Goal: Transaction & Acquisition: Purchase product/service

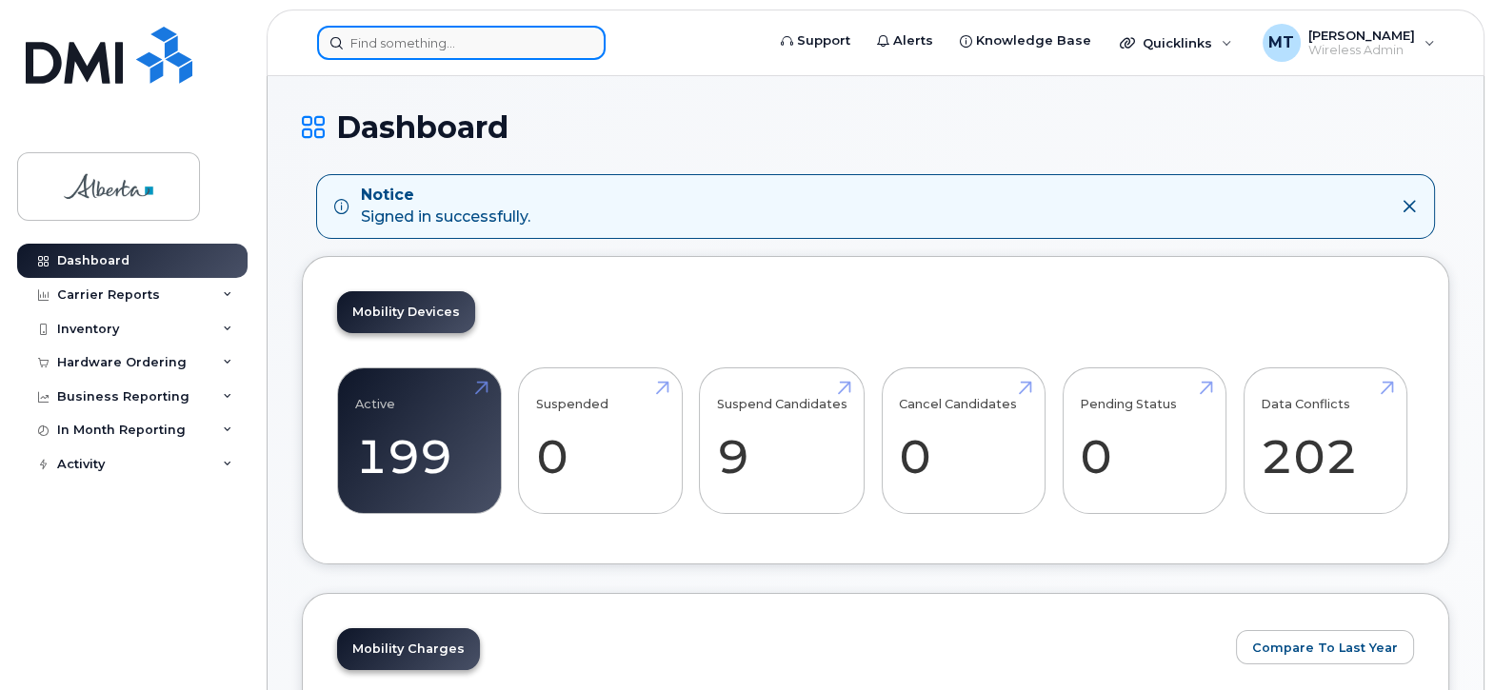
click at [373, 36] on input at bounding box center [461, 43] width 288 height 34
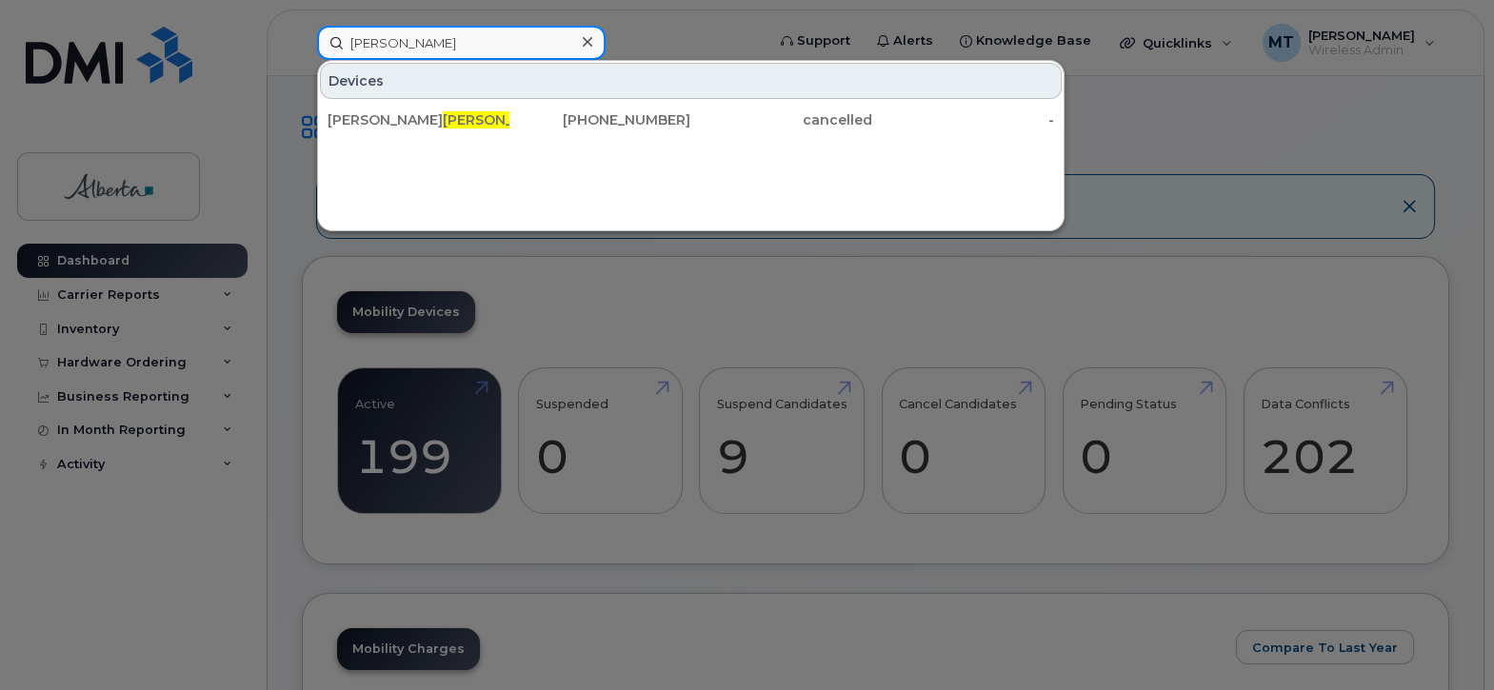
type input "[PERSON_NAME]"
click at [592, 36] on div at bounding box center [587, 43] width 28 height 28
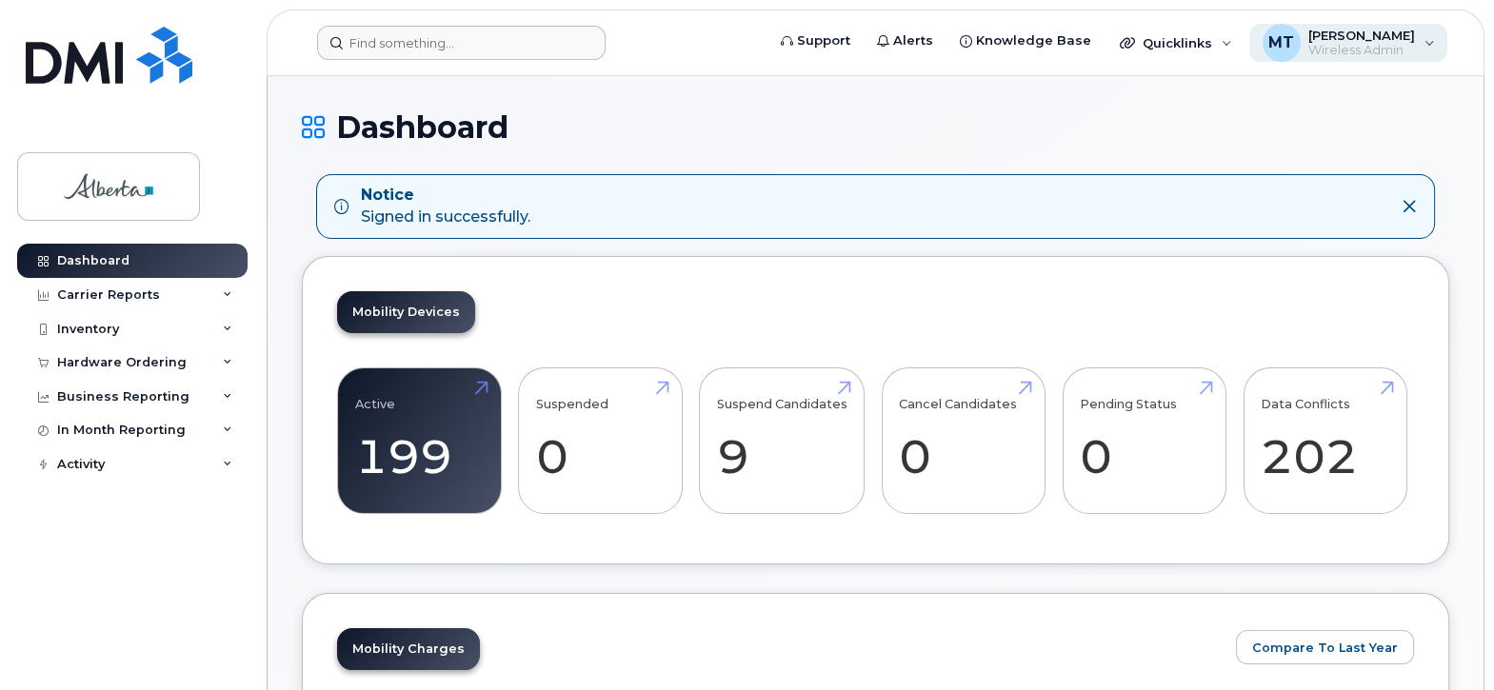
click at [1423, 44] on div "MT [PERSON_NAME] Wireless Admin" at bounding box center [1348, 43] width 199 height 38
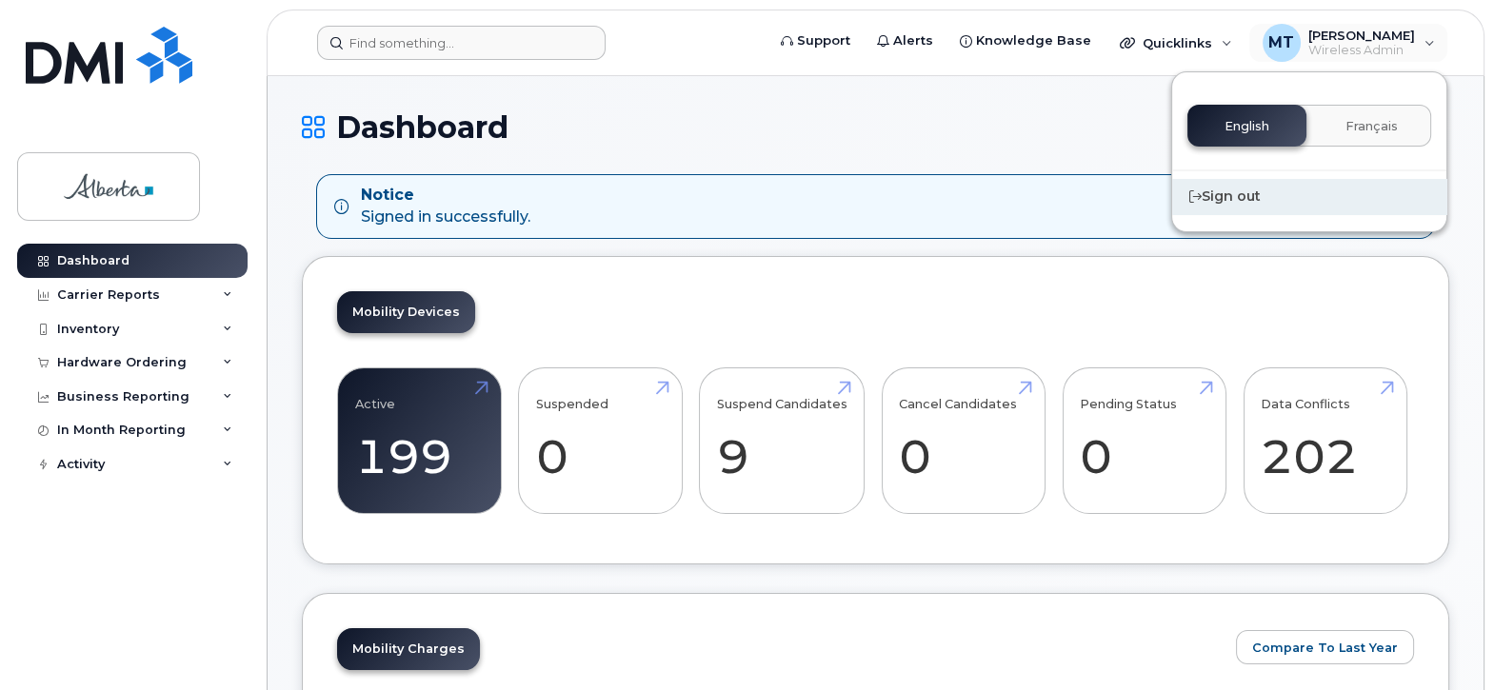
click at [1233, 200] on div "Sign out" at bounding box center [1309, 196] width 274 height 35
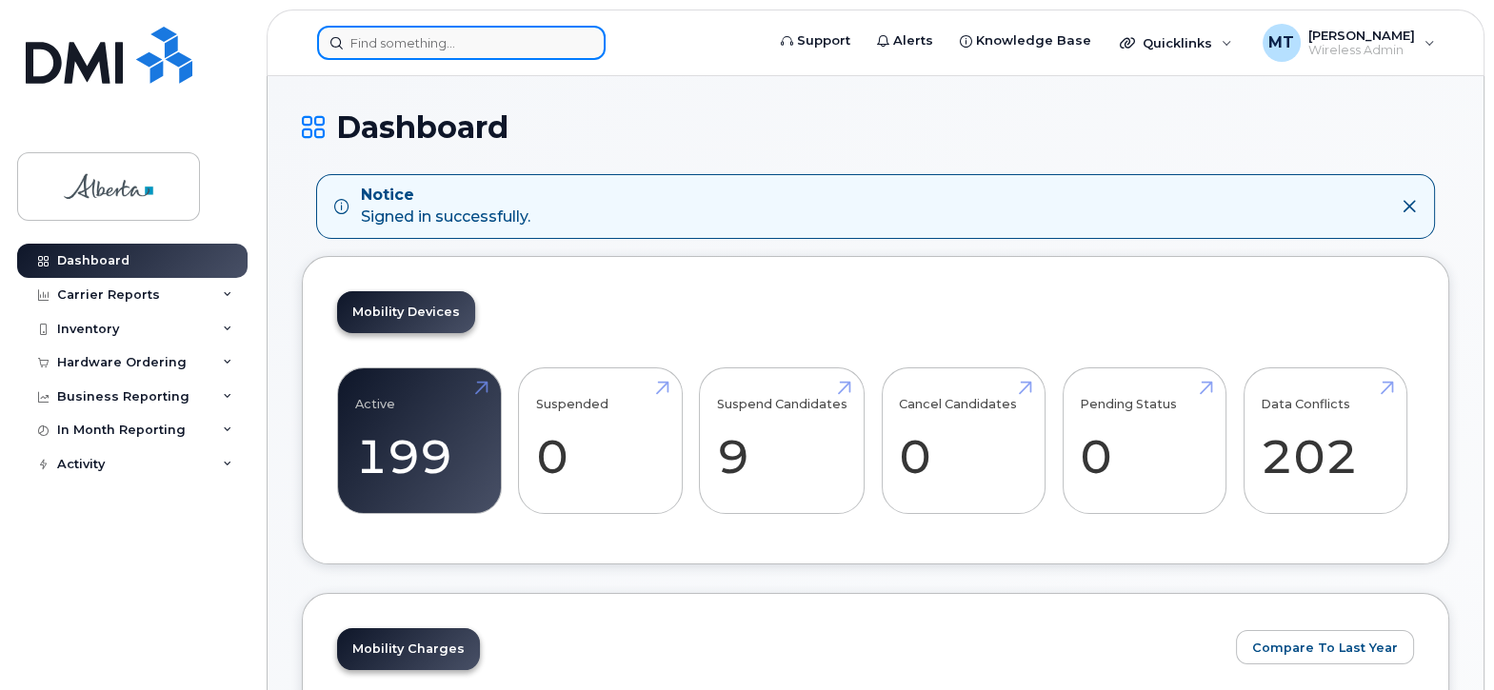
click at [397, 46] on input at bounding box center [461, 43] width 288 height 34
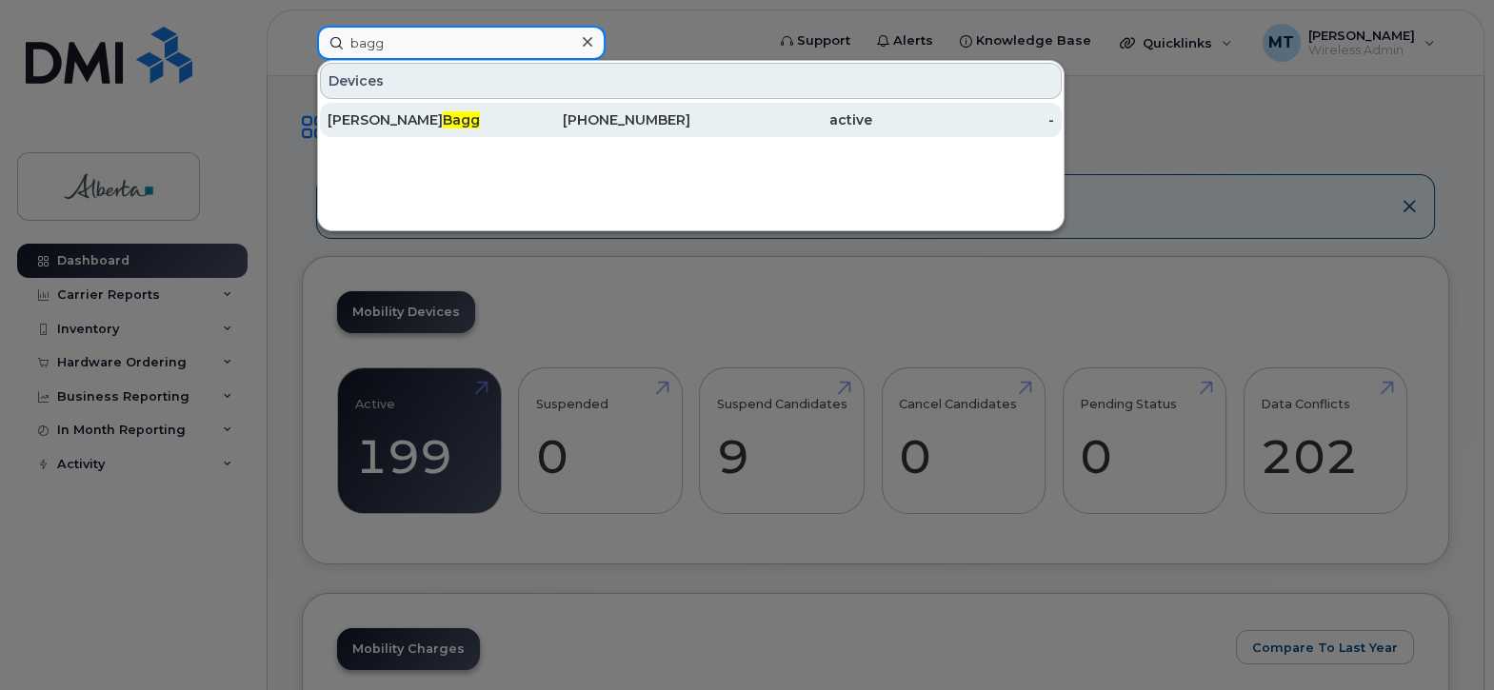
type input "bagg"
click at [393, 109] on div "Sara Bagg" at bounding box center [419, 120] width 182 height 34
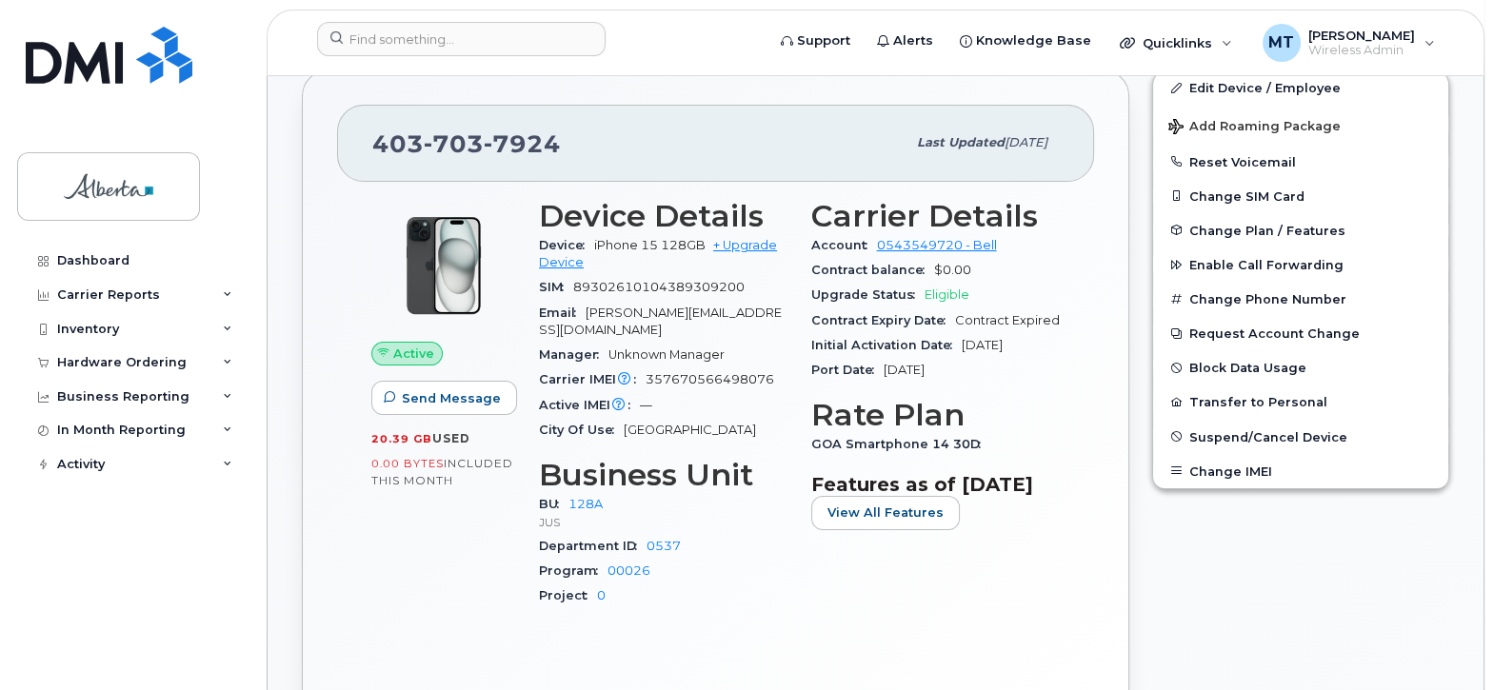
scroll to position [382, 0]
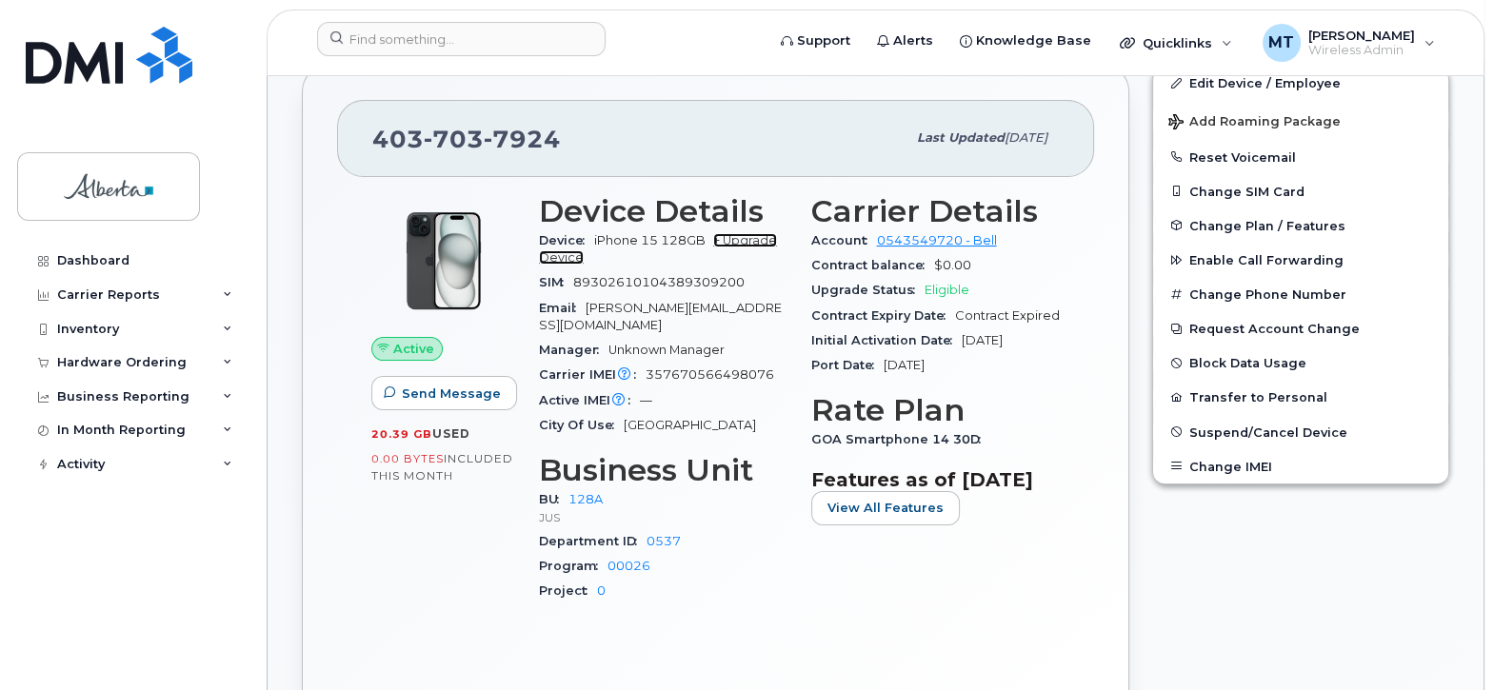
click at [765, 239] on link "+ Upgrade Device" at bounding box center [658, 248] width 238 height 31
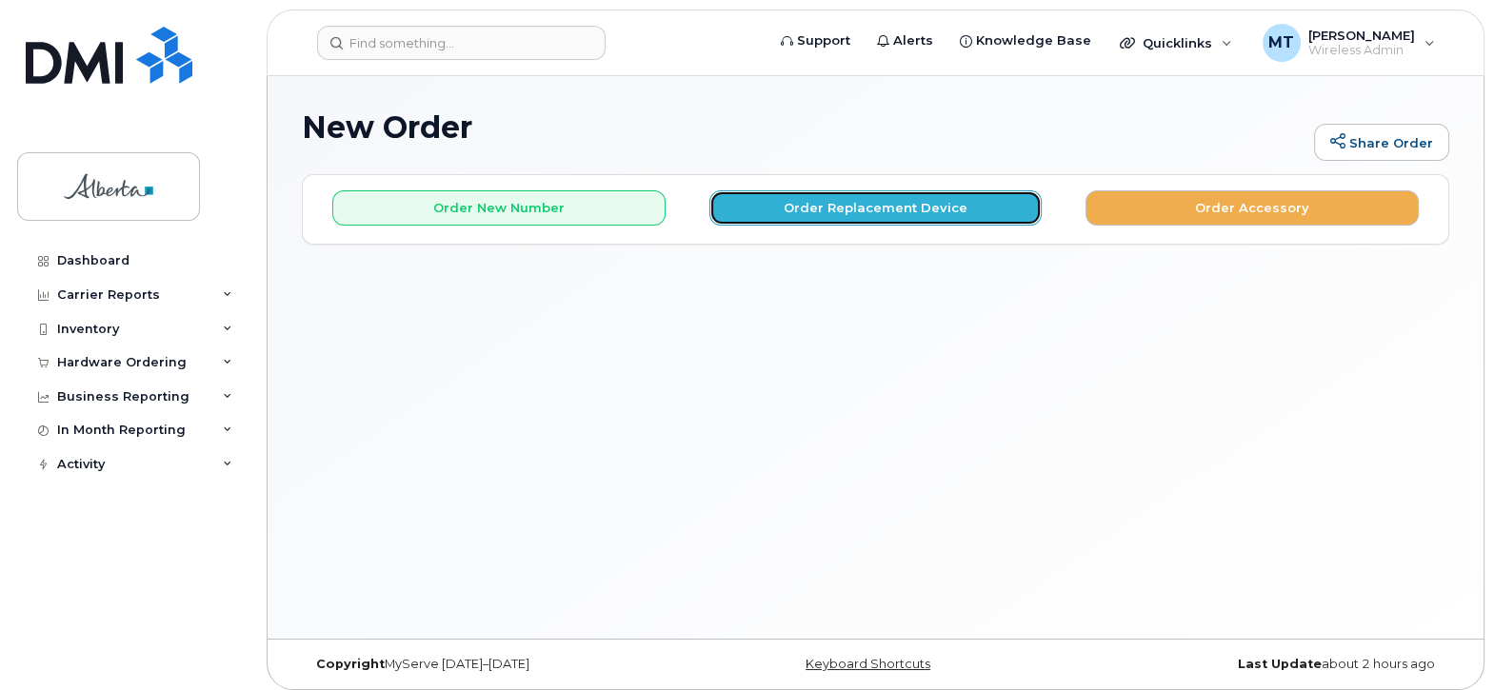
click at [878, 213] on button "Order Replacement Device" at bounding box center [875, 207] width 333 height 35
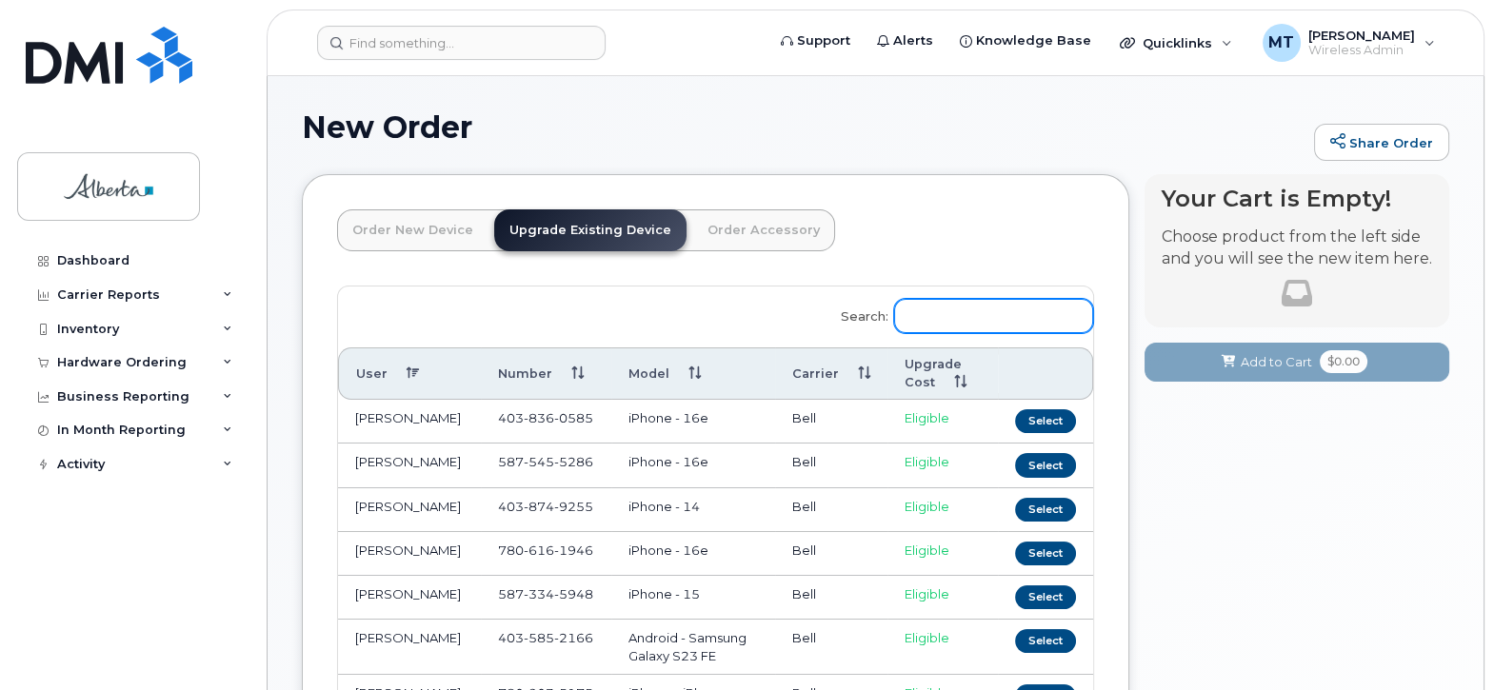
click at [934, 312] on input "Search:" at bounding box center [993, 316] width 199 height 34
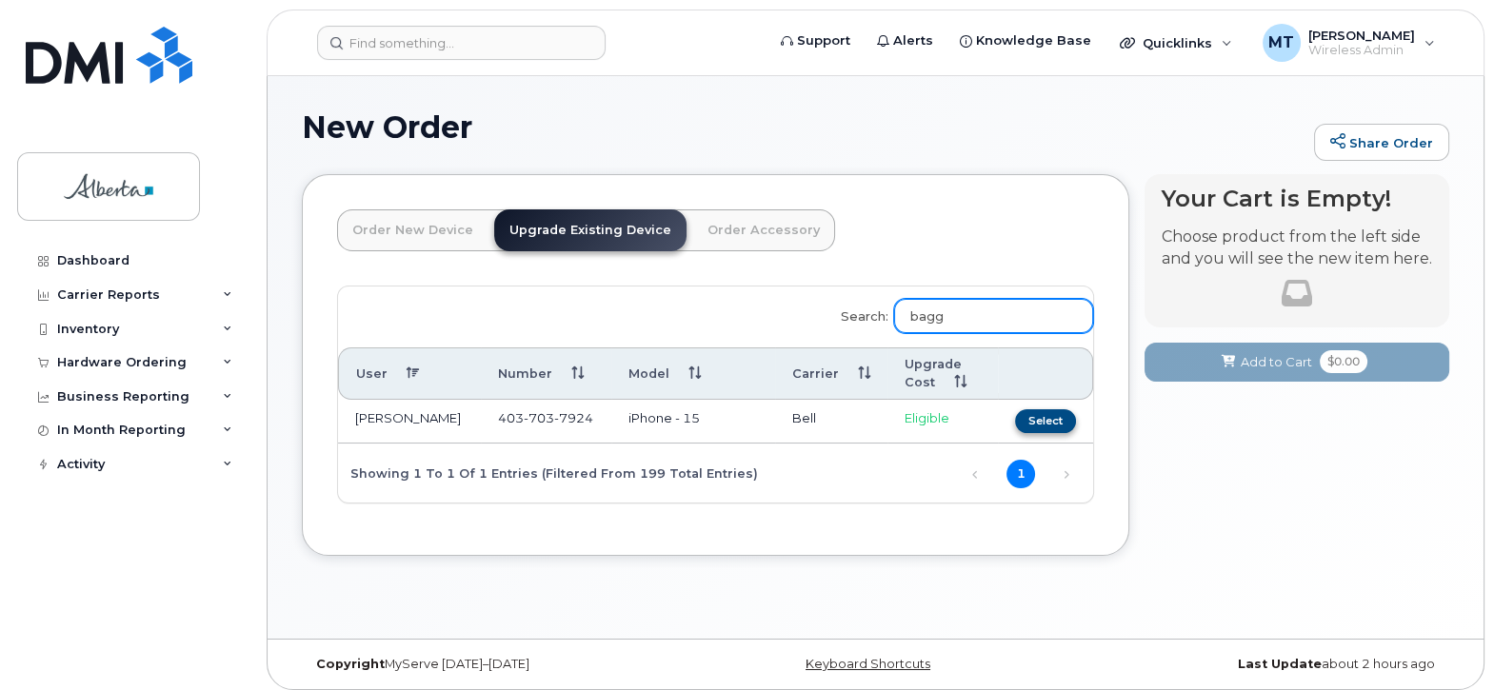
type input "bagg"
click at [1058, 422] on button "Select" at bounding box center [1045, 421] width 61 height 24
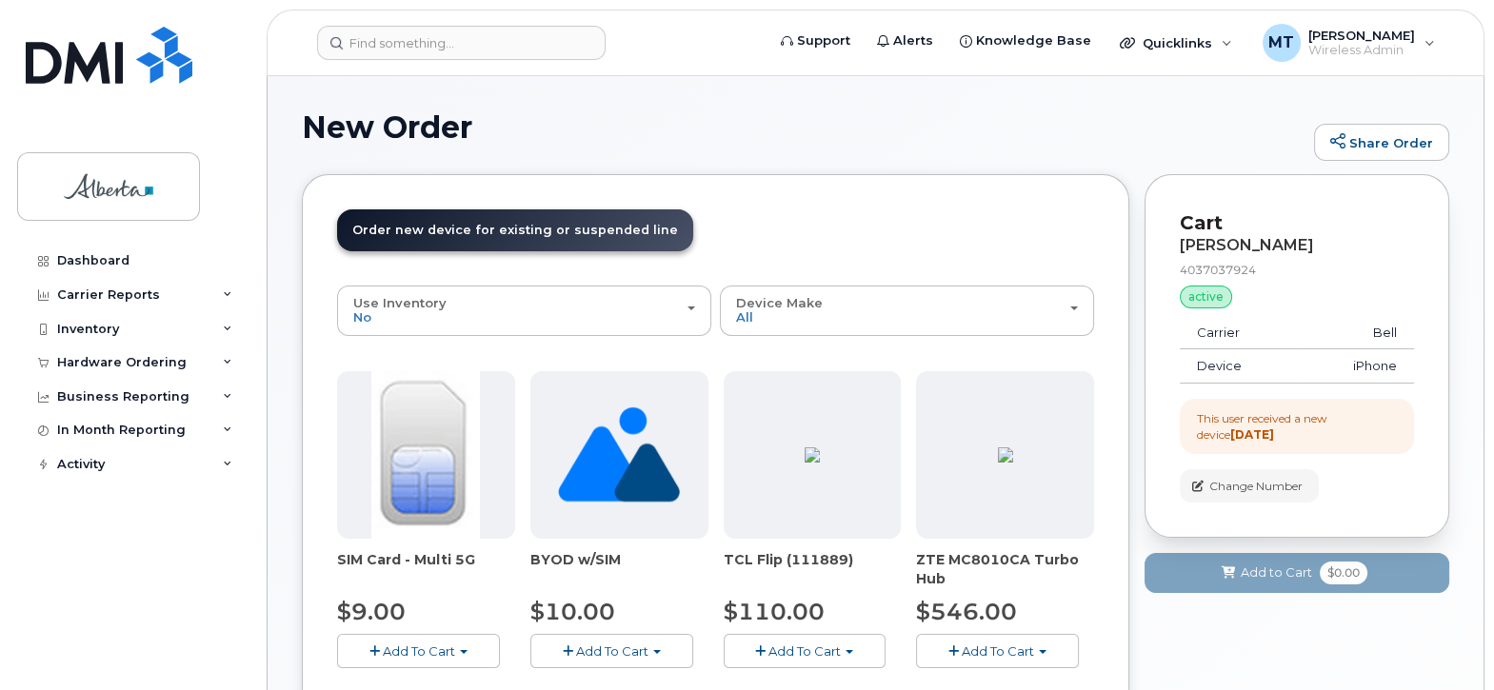
drag, startPoint x: 1492, startPoint y: 291, endPoint x: 1497, endPoint y: 336, distance: 45.0
click at [1493, 336] on html "Support Alerts Knowledge Base Quicklinks Suspend / Cancel Device Change SIM Car…" at bounding box center [747, 631] width 1494 height 1262
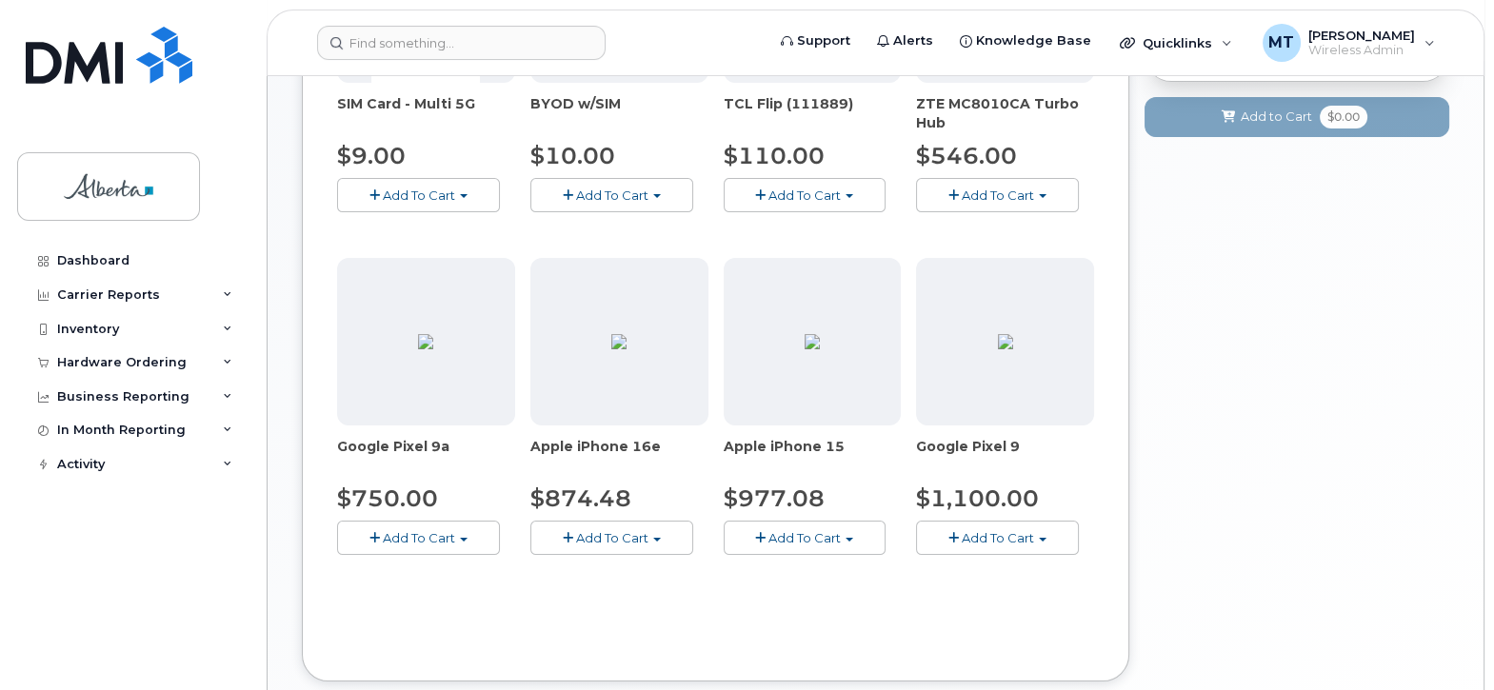
scroll to position [480, 0]
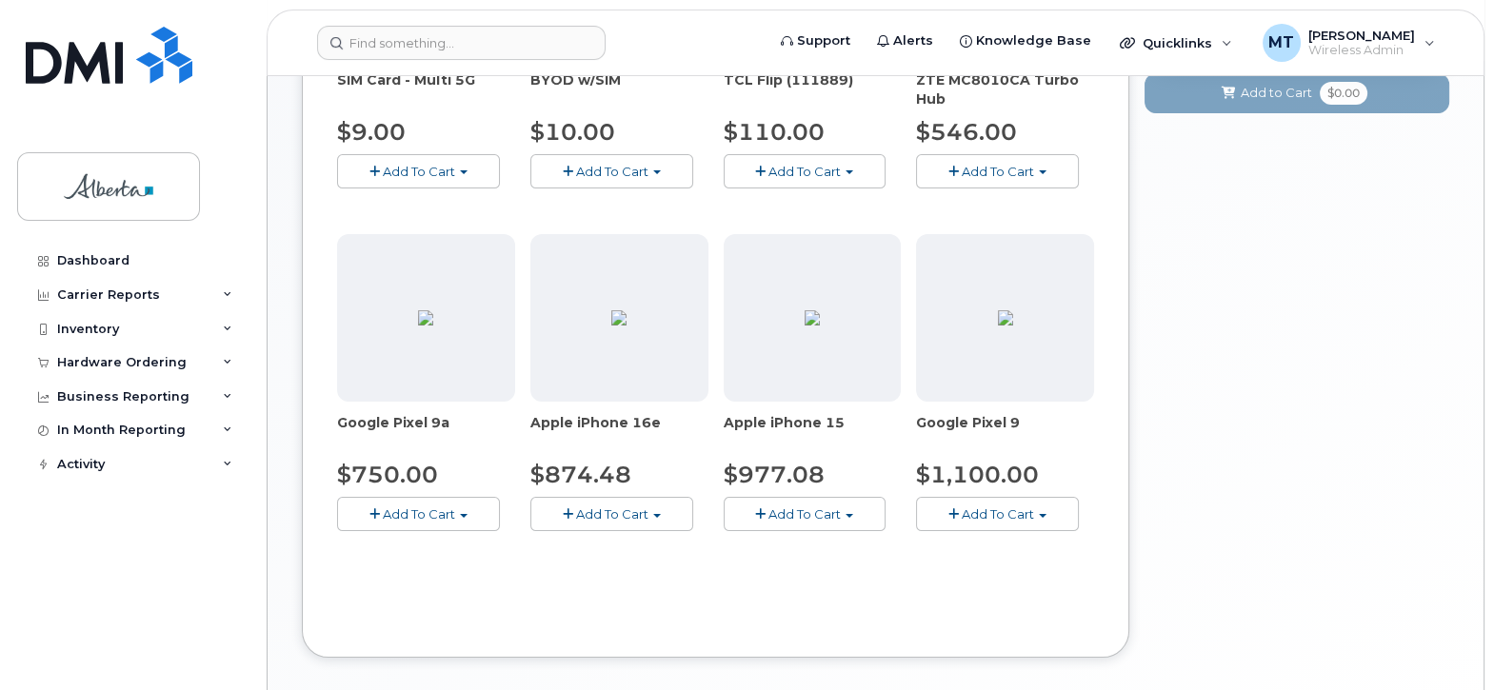
click at [625, 509] on span "Add To Cart" at bounding box center [612, 514] width 72 height 15
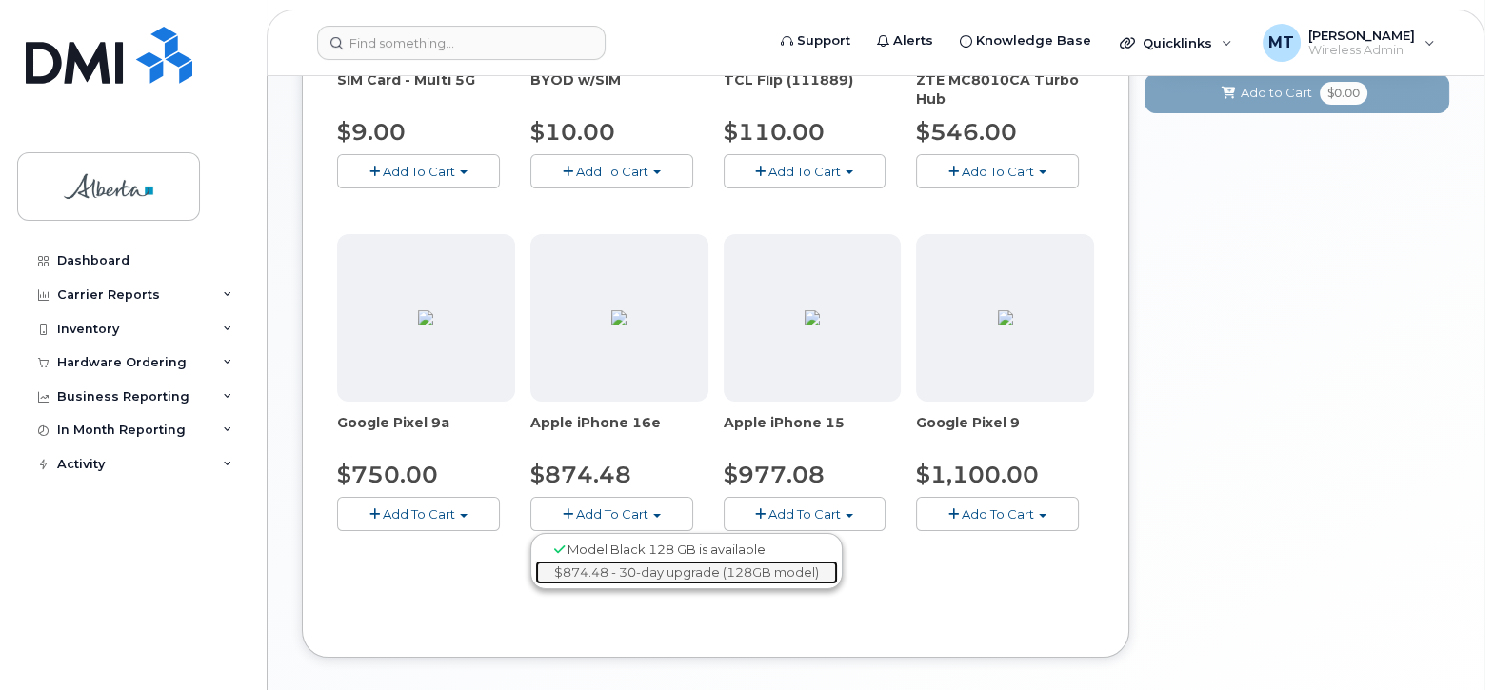
click at [634, 571] on link "$874.48 - 30-day upgrade (128GB model)" at bounding box center [686, 573] width 303 height 24
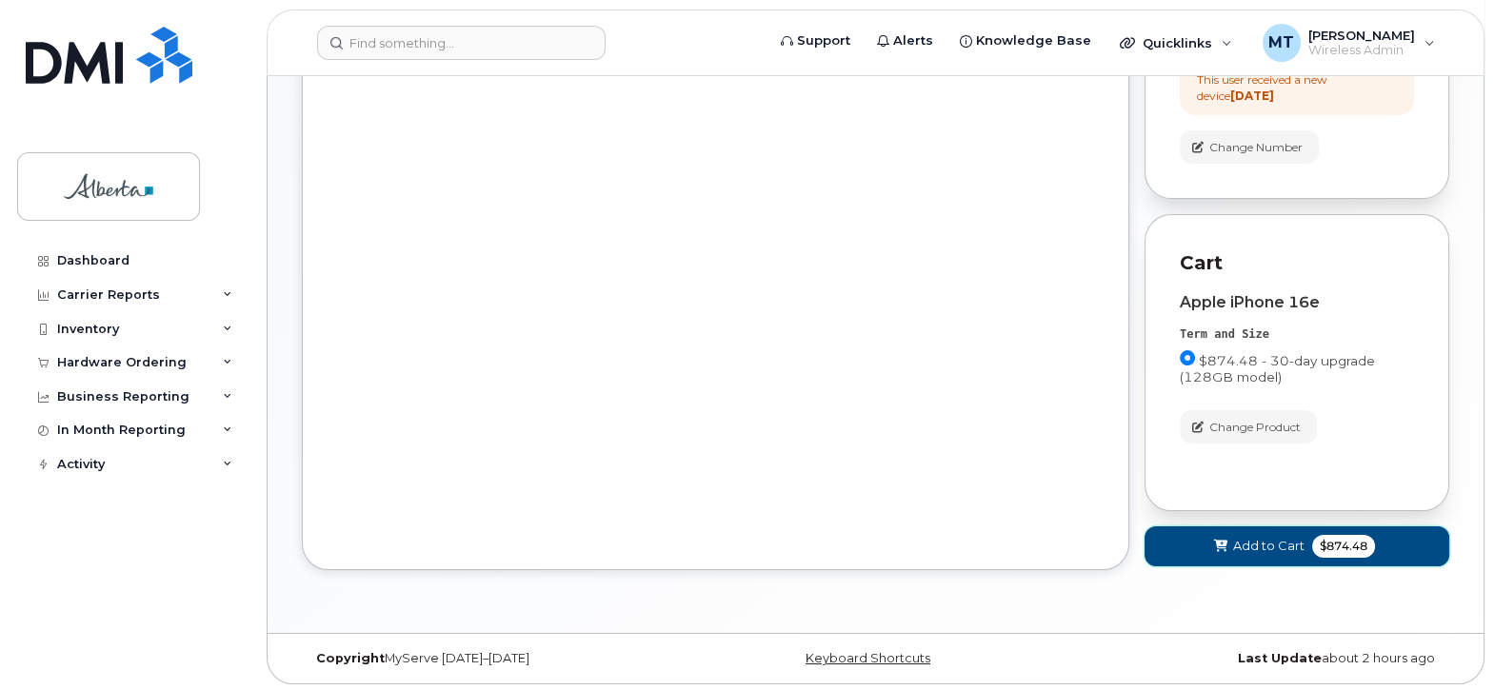
click at [1233, 539] on span "Add to Cart" at bounding box center [1268, 546] width 71 height 18
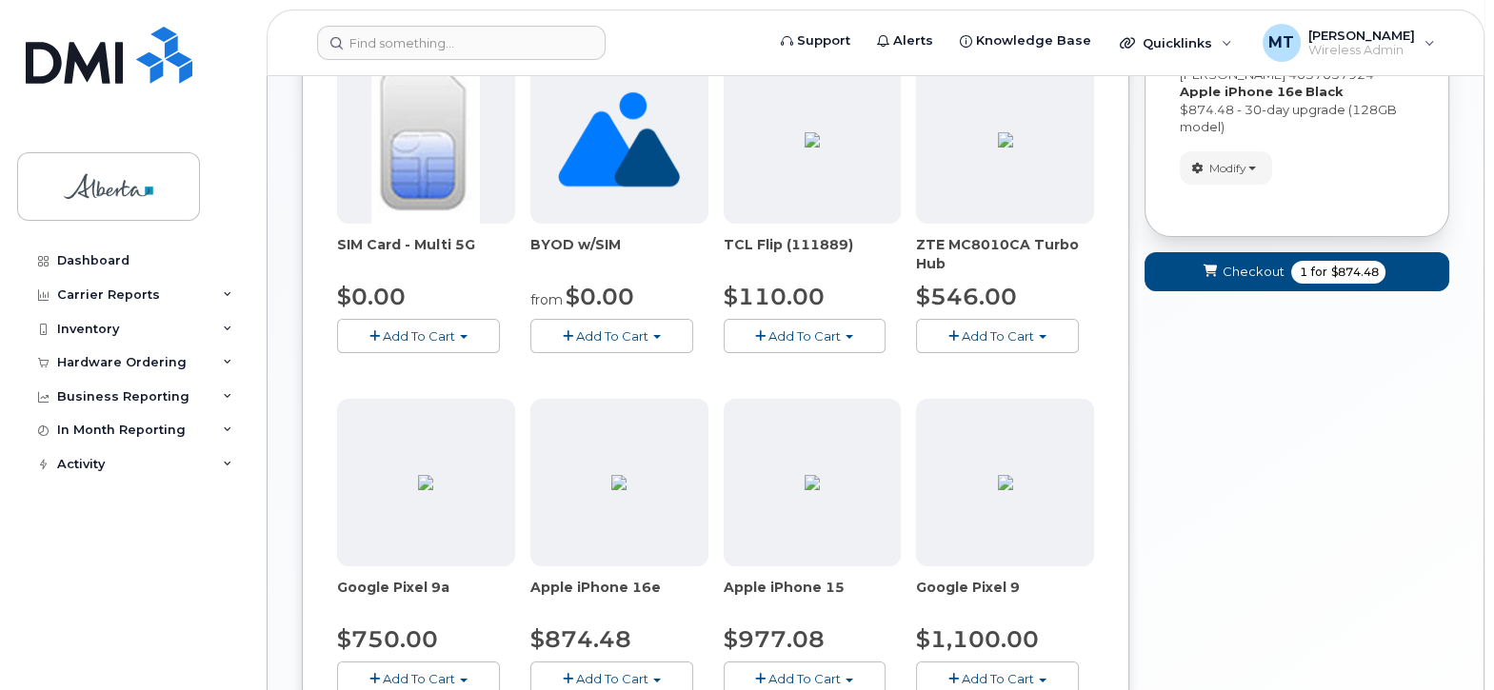
scroll to position [294, 0]
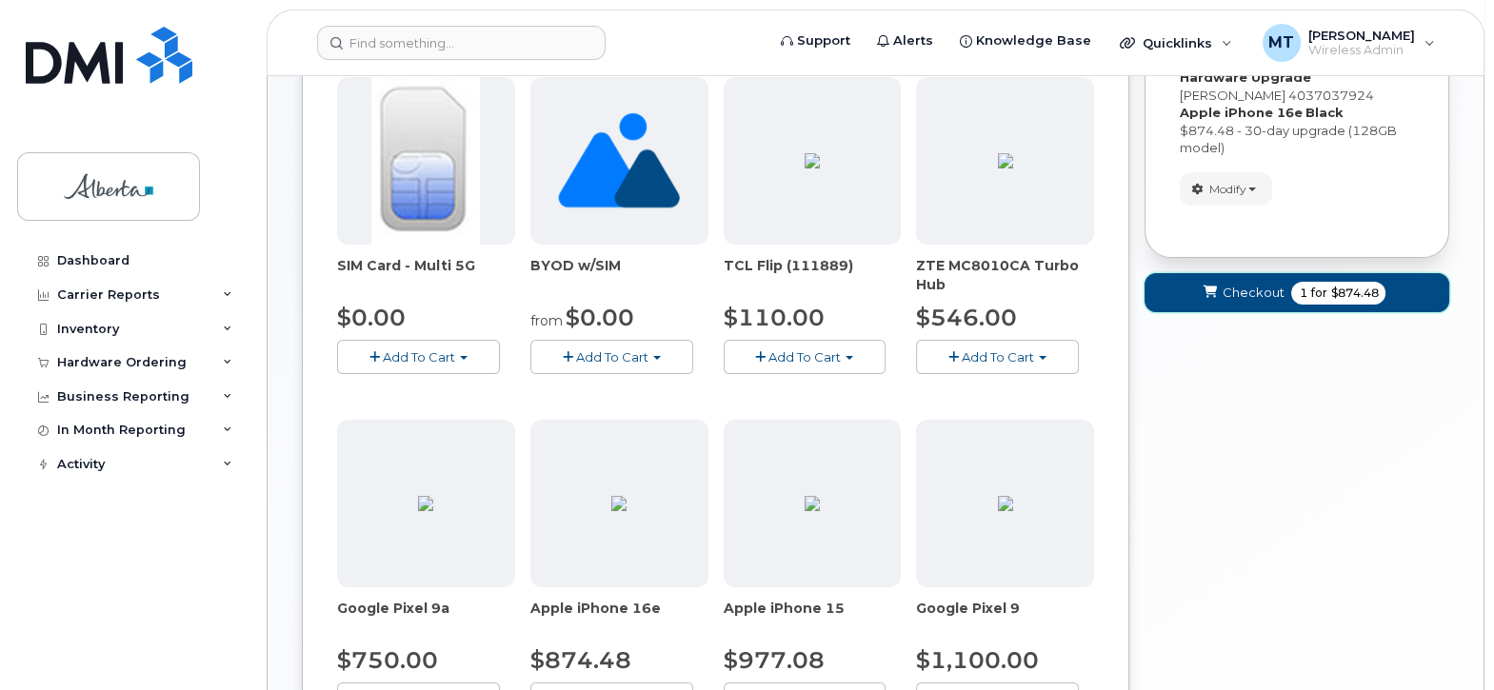
click at [1242, 285] on span "Checkout" at bounding box center [1253, 293] width 62 height 18
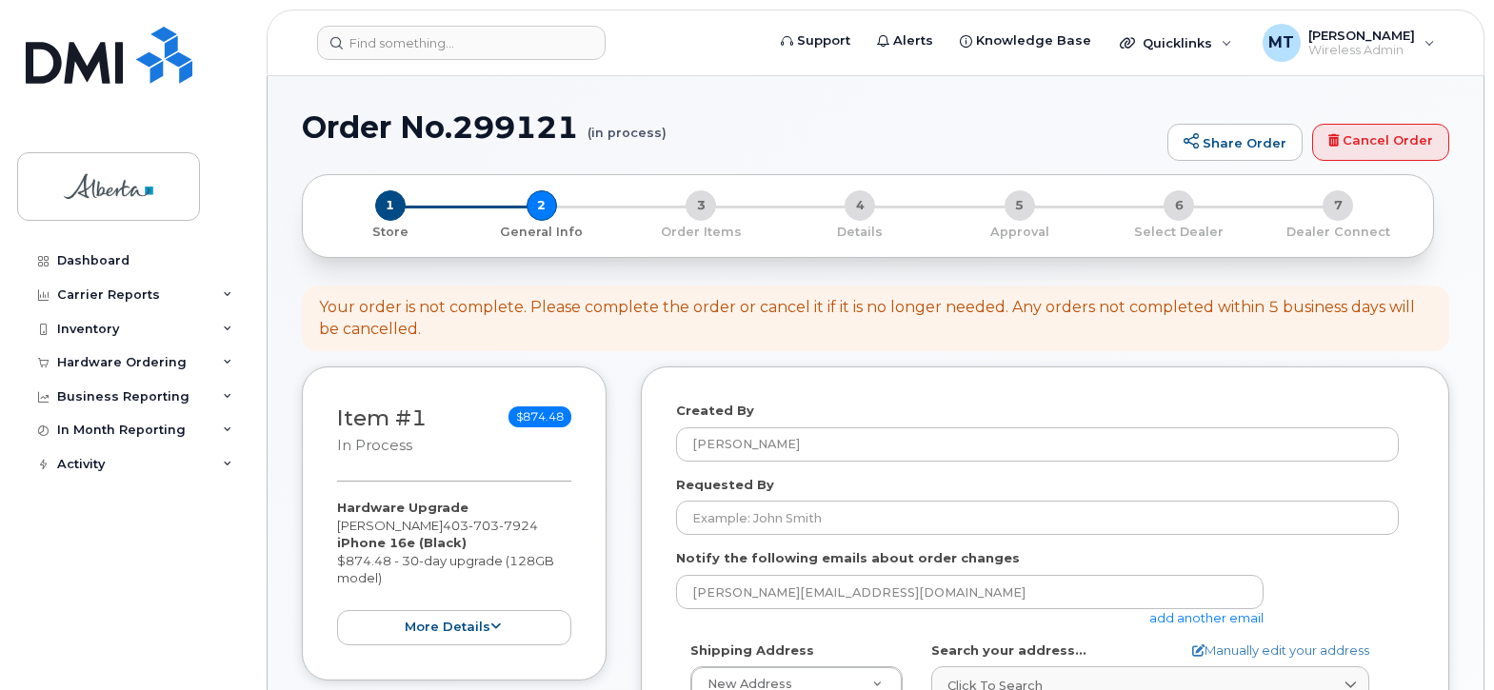
select select
drag, startPoint x: 1492, startPoint y: 179, endPoint x: 1493, endPoint y: 206, distance: 26.7
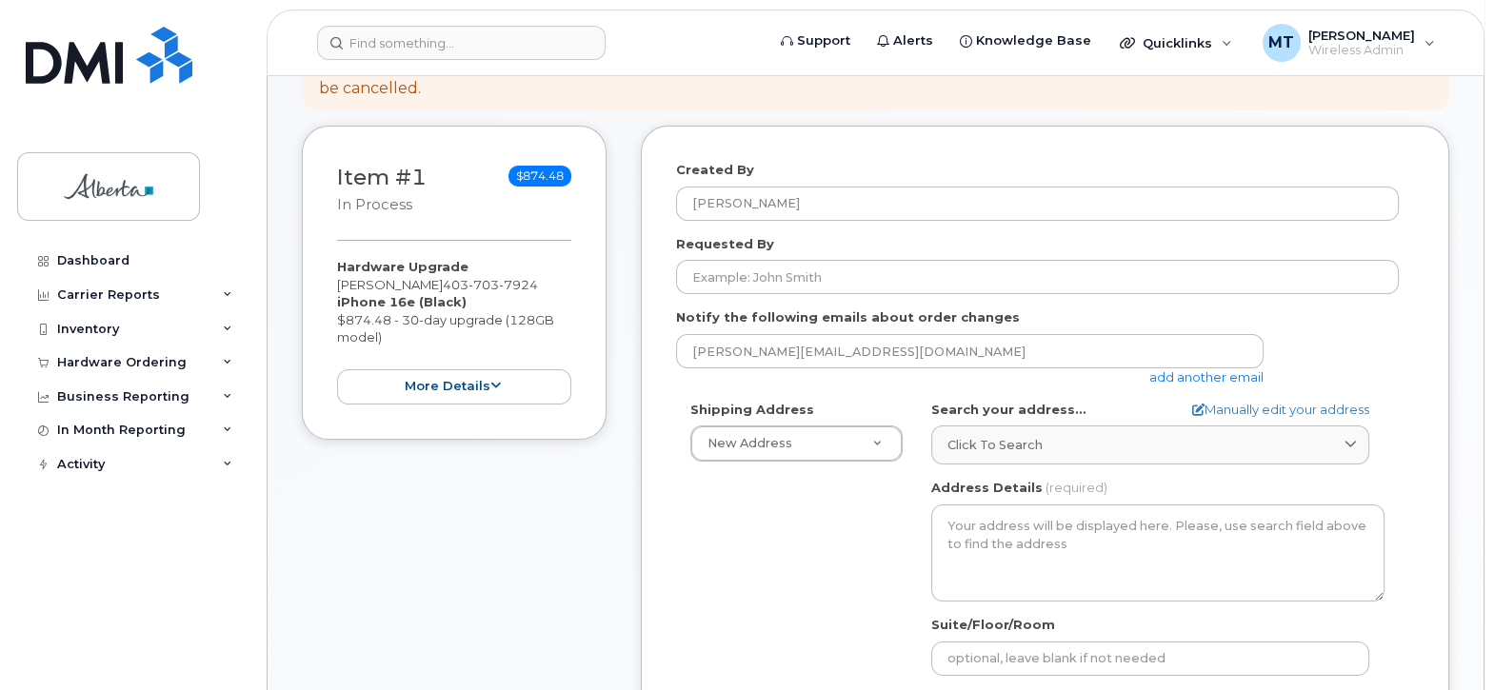
scroll to position [248, 0]
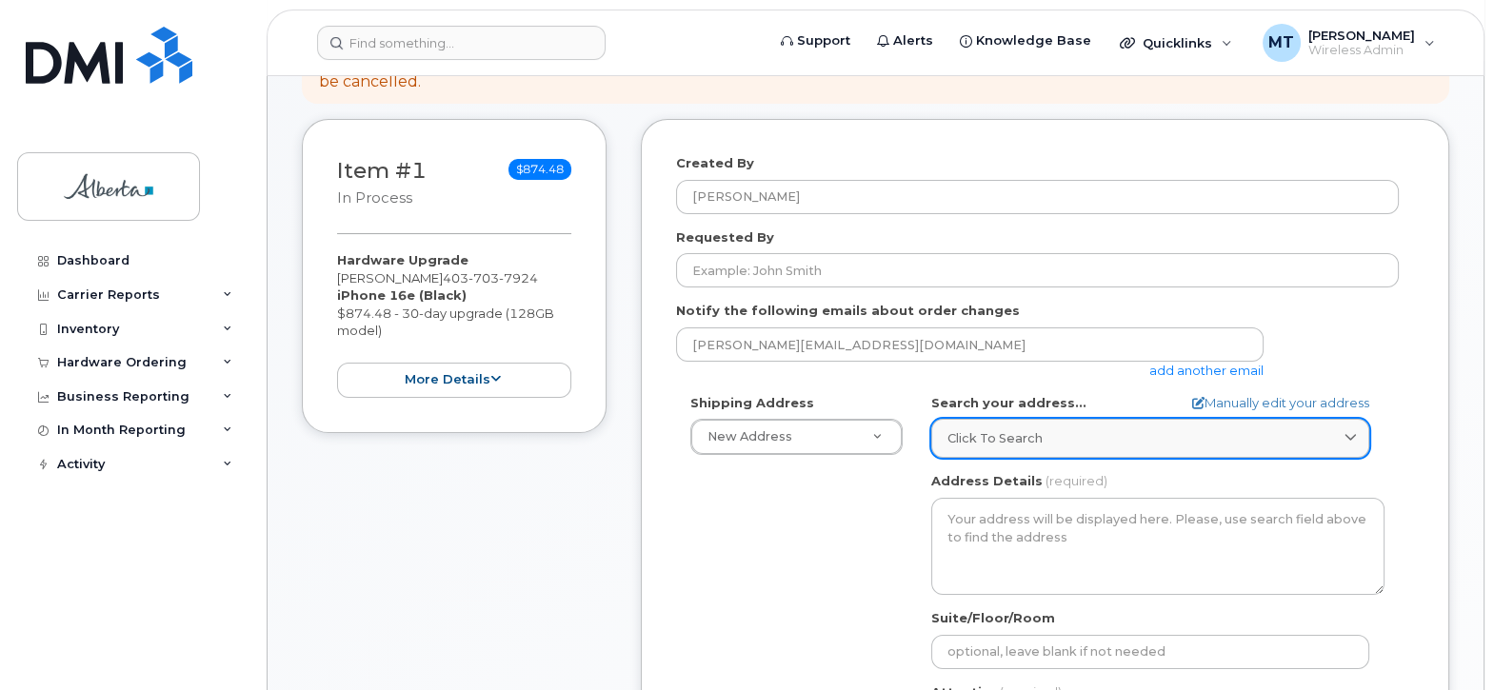
click at [1006, 432] on span "Click to search" at bounding box center [994, 438] width 95 height 18
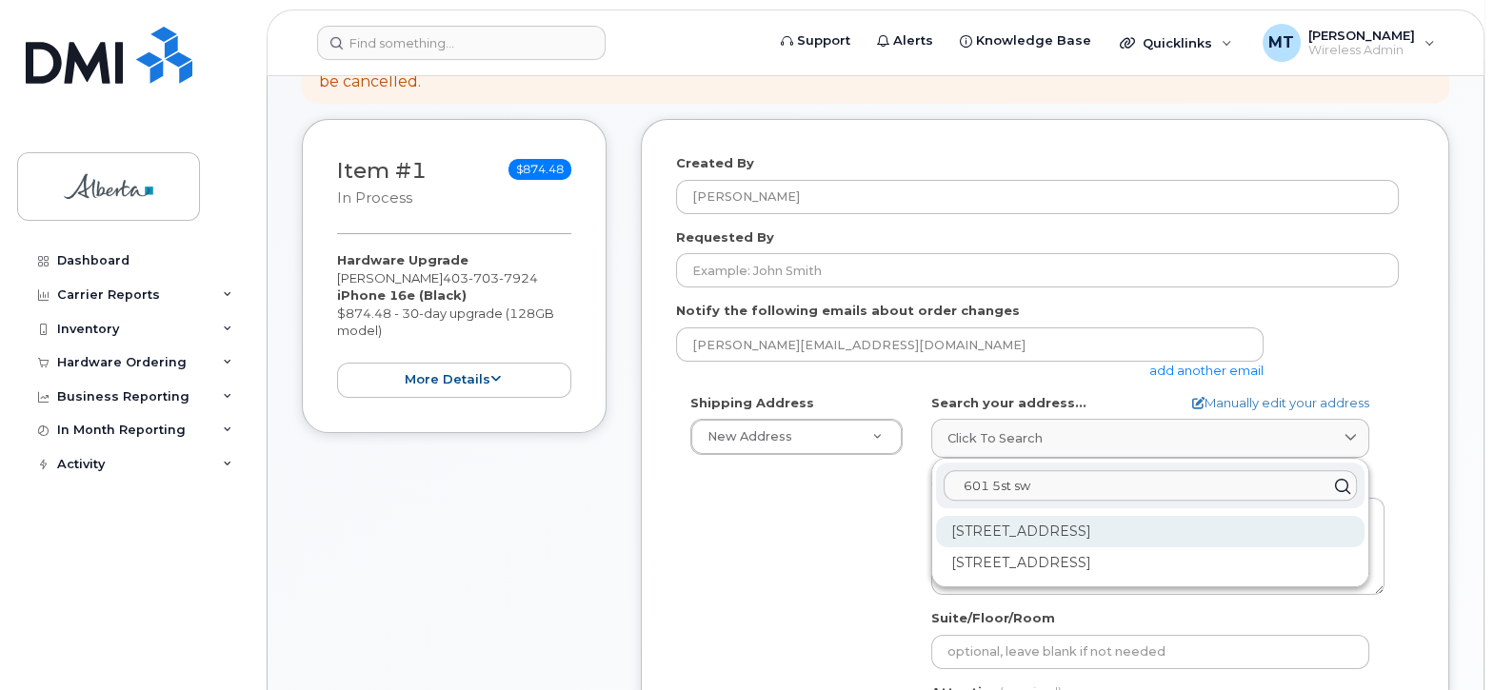
type input "601 5st sw"
click at [1103, 537] on div "601 5 St SW Calgary AB T2P 5P7" at bounding box center [1150, 531] width 428 height 31
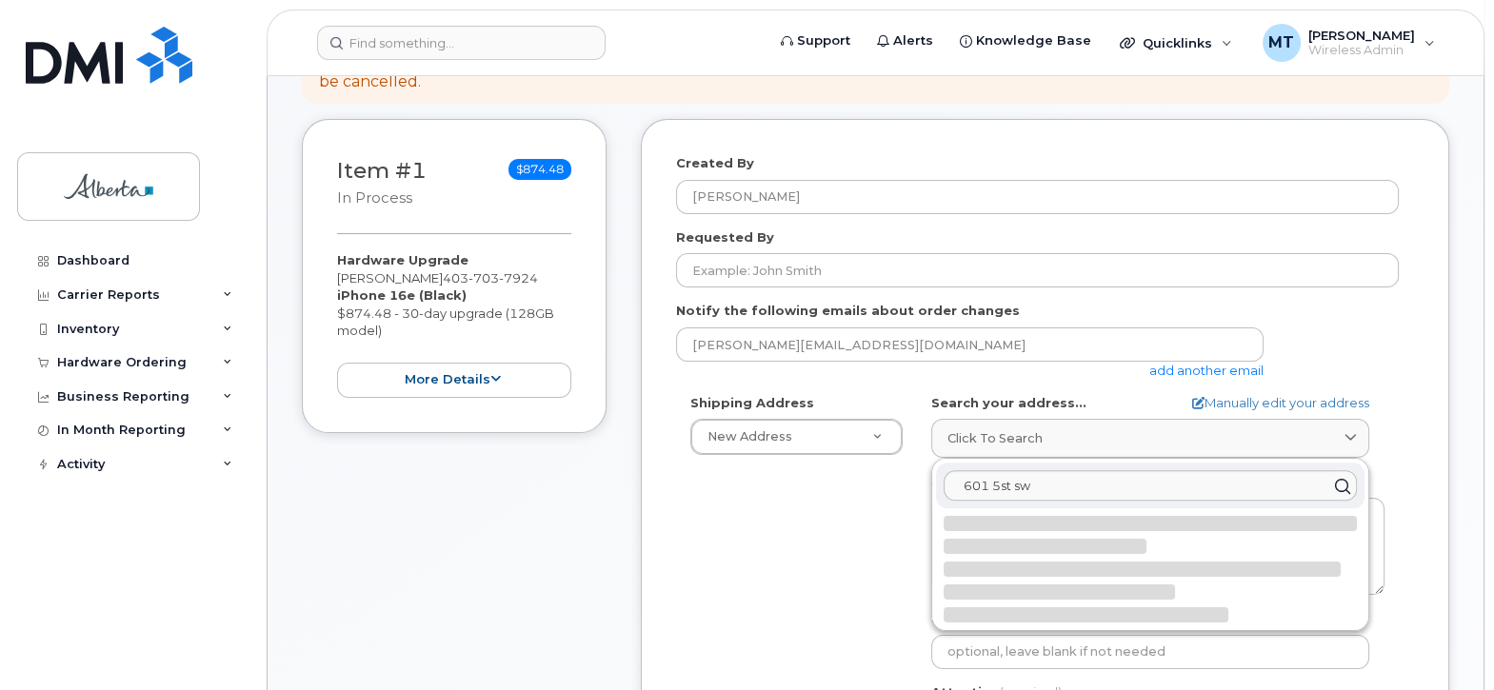
select select
type textarea "601 5 St SW CALGARY AB T2P 5P7 CANADA"
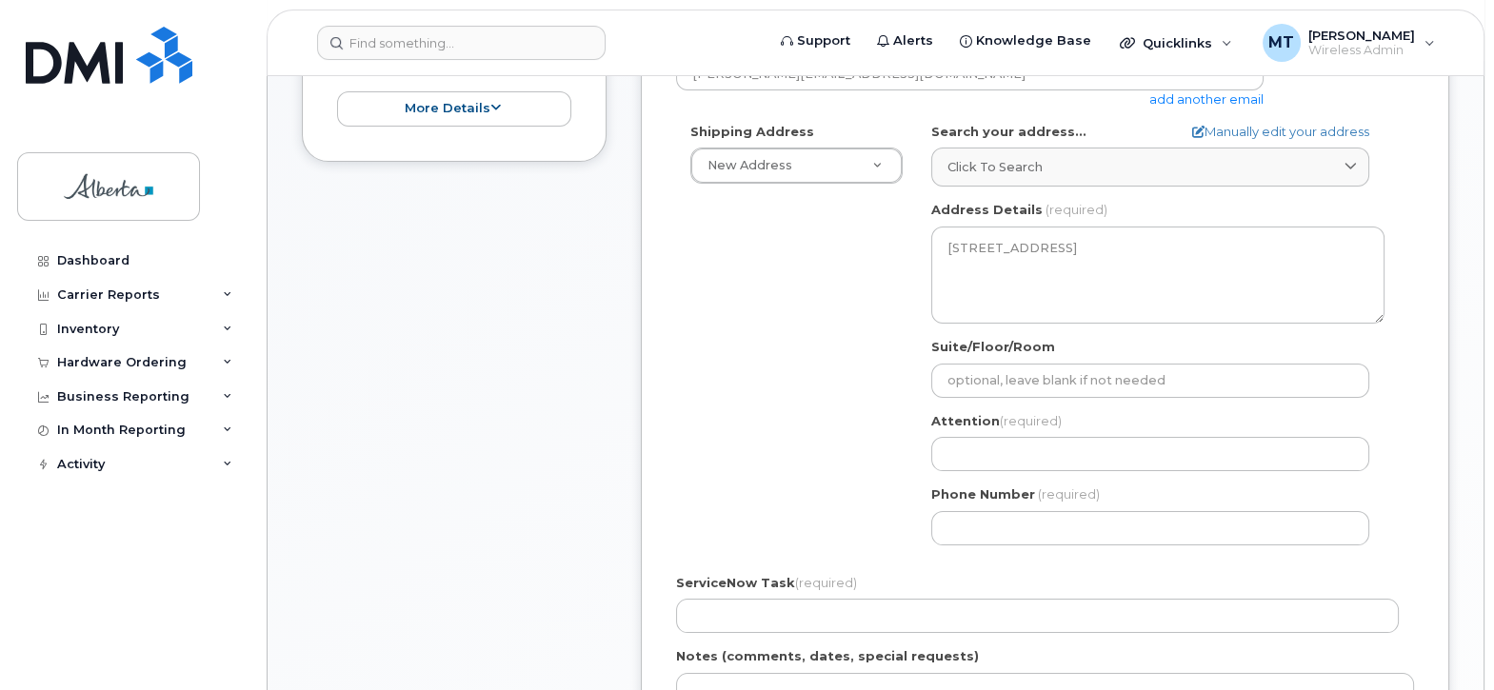
scroll to position [532, 0]
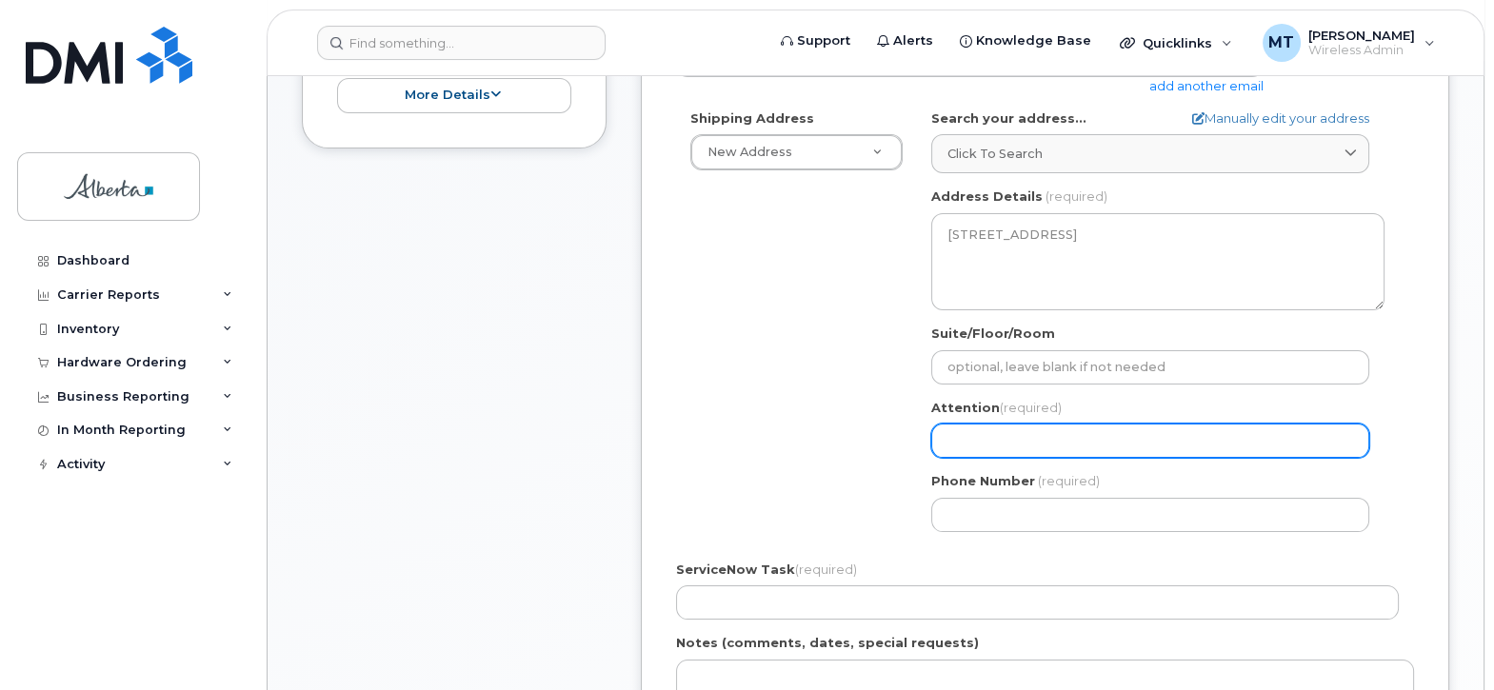
click at [958, 439] on input "Attention (required)" at bounding box center [1150, 441] width 438 height 34
paste input "[PERSON_NAME] at [PHONE_NUMBER]"
select select
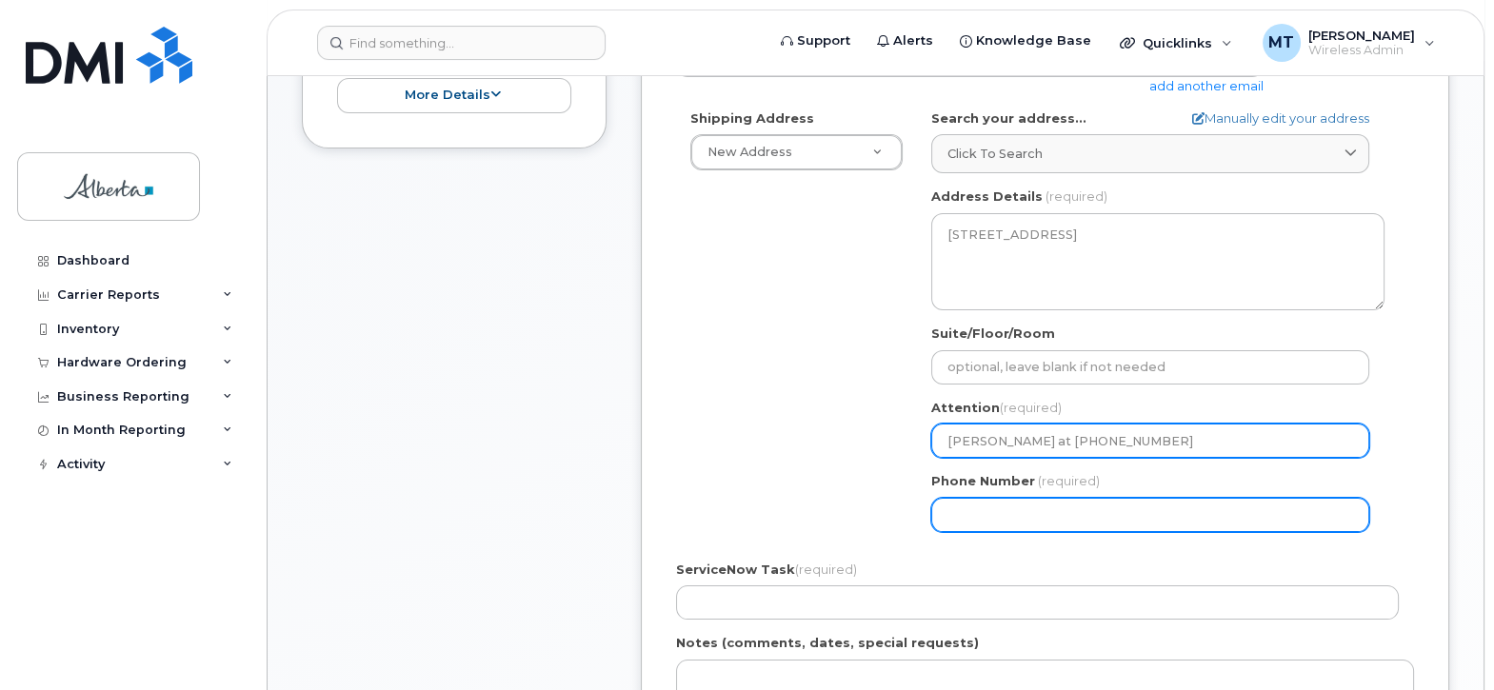
type input "[PERSON_NAME] at [PHONE_NUMBER]"
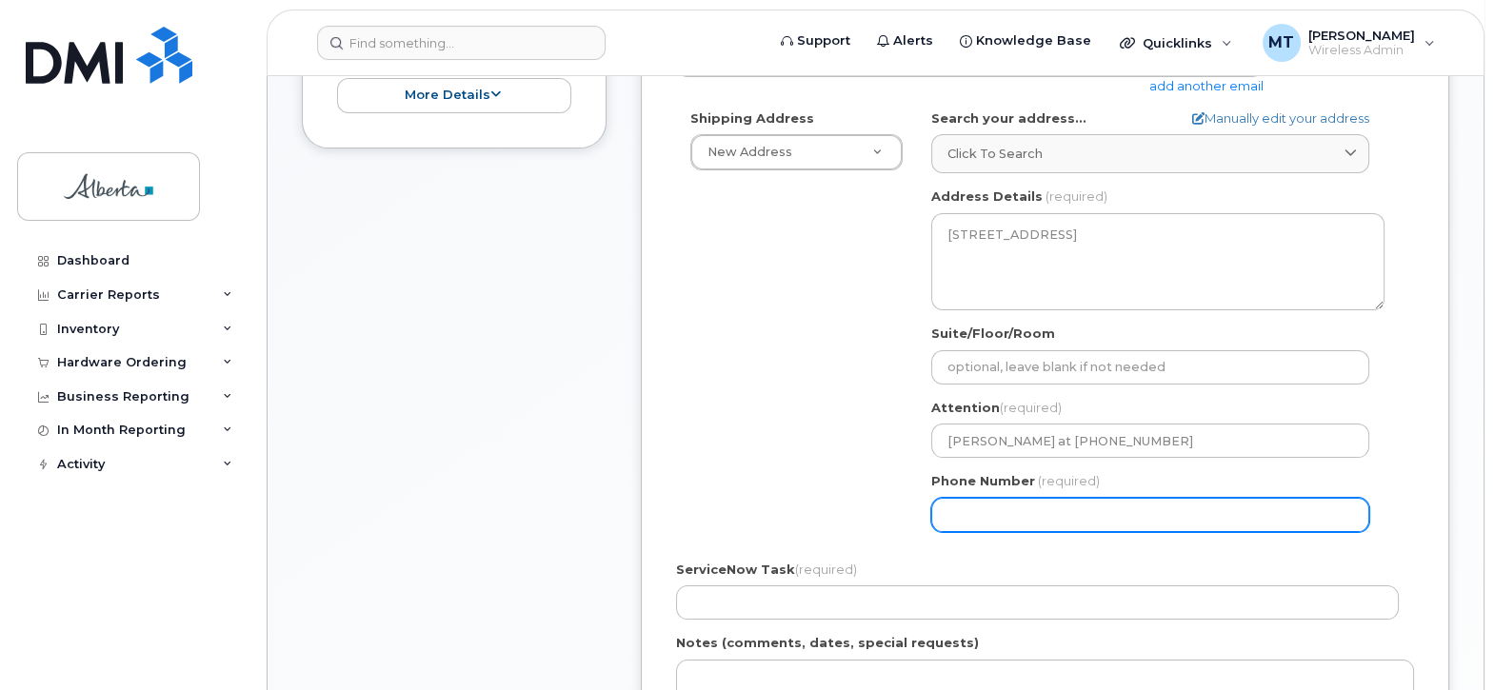
click at [950, 507] on input "Phone Number" at bounding box center [1150, 515] width 438 height 34
type input "403297315"
select select
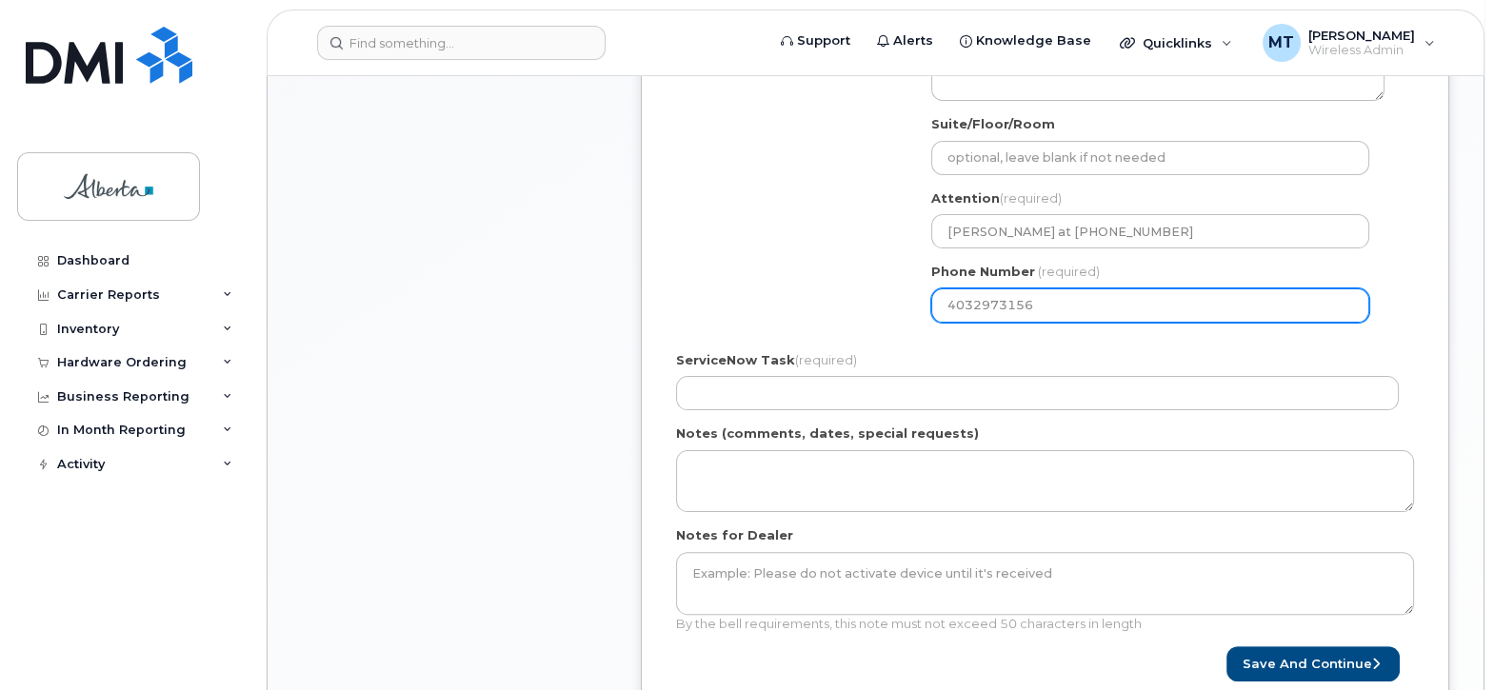
scroll to position [774, 0]
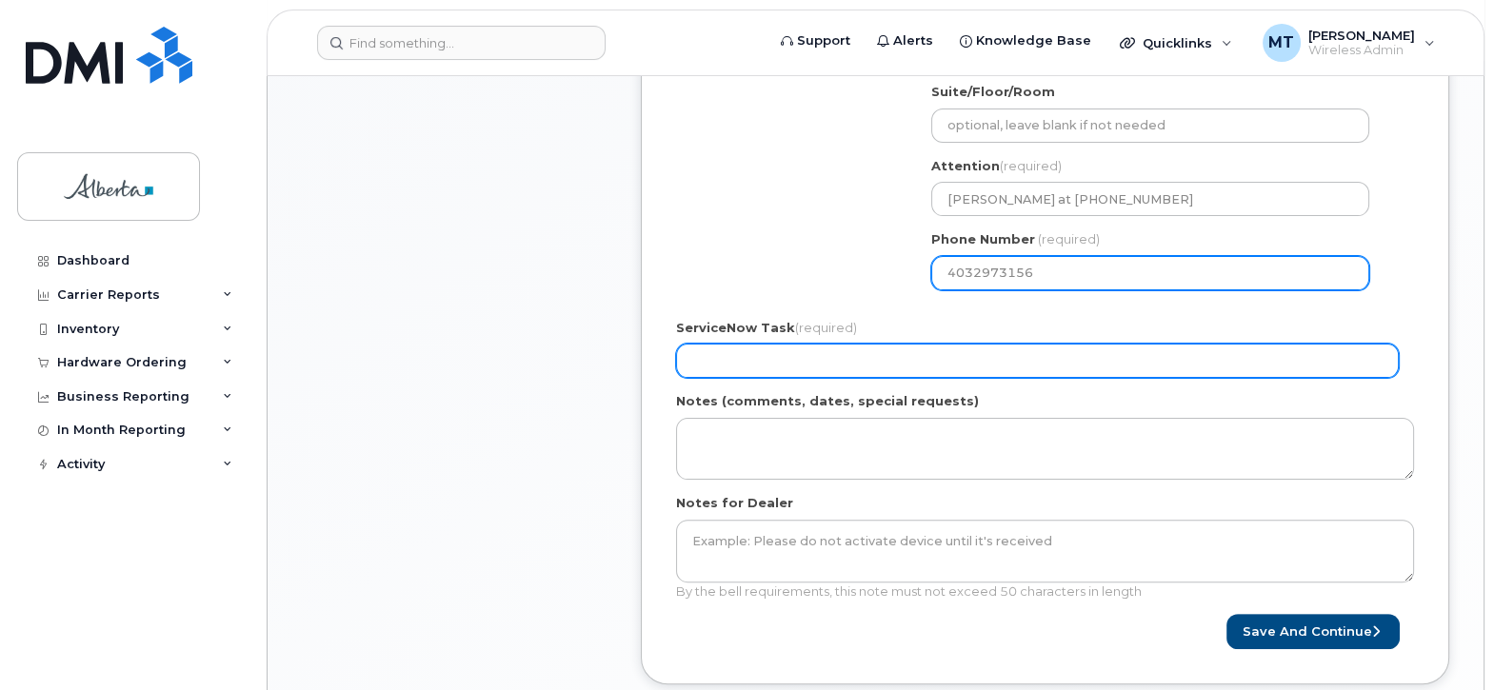
type input "4032973156"
click at [703, 356] on input "ServiceNow Task (required)" at bounding box center [1037, 361] width 723 height 34
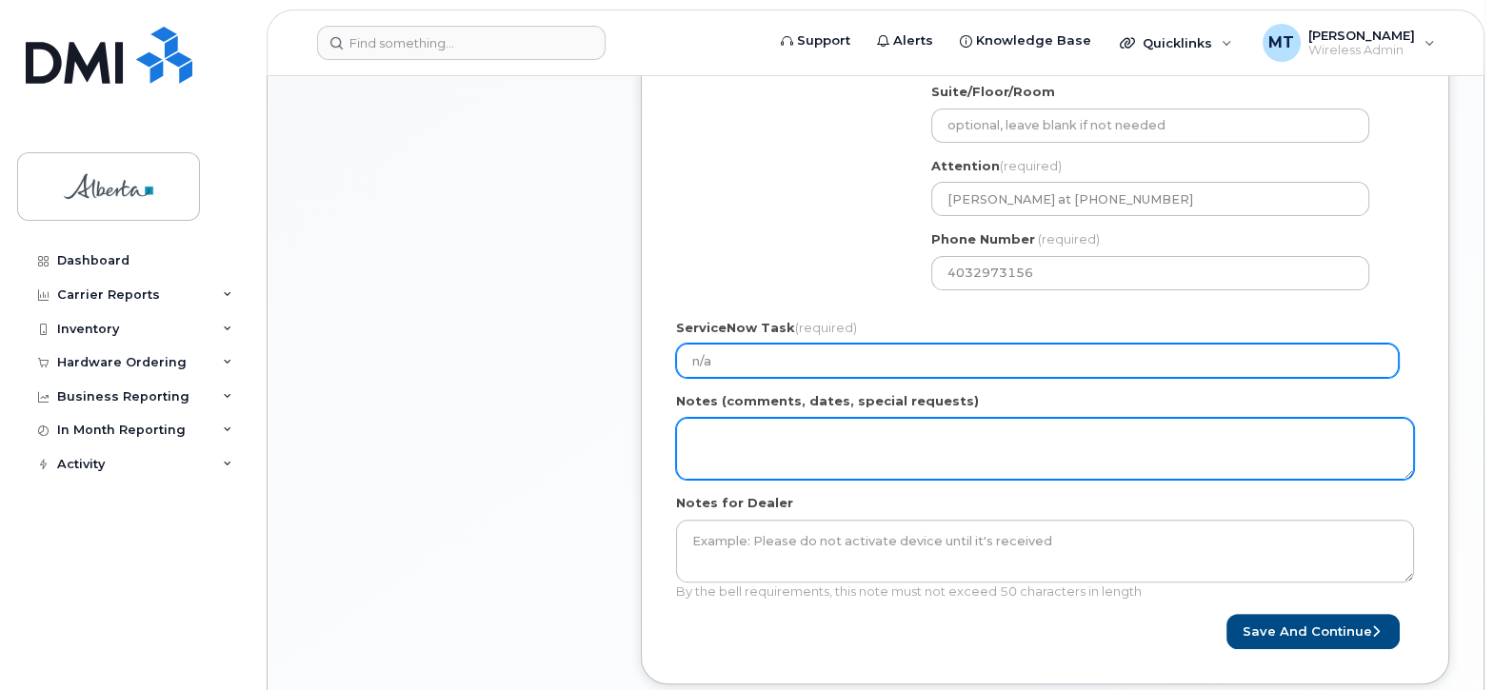
type input "n/a"
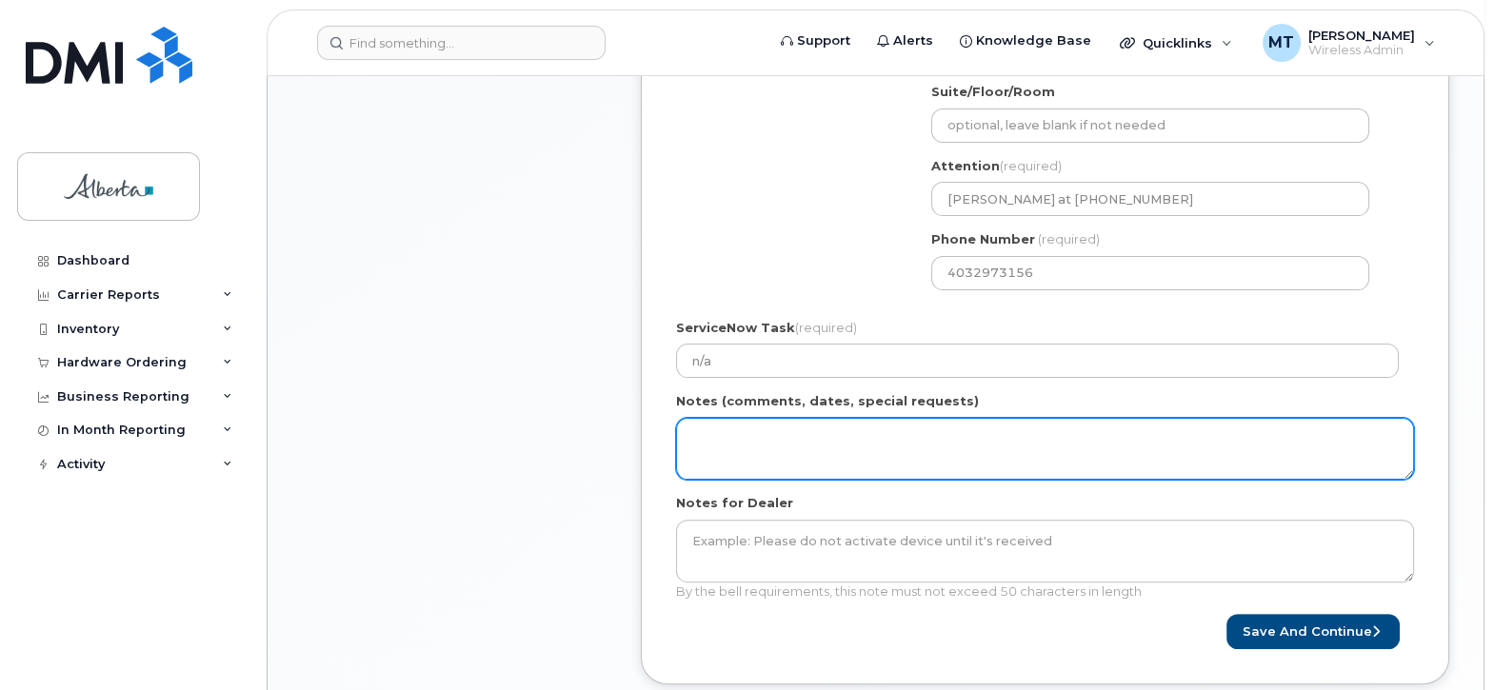
click at [717, 426] on textarea "Notes (comments, dates, special requests)" at bounding box center [1045, 449] width 738 height 63
click at [762, 442] on textarea "New device for" at bounding box center [1045, 449] width 738 height 63
click at [879, 429] on textarea "New device/replacement for" at bounding box center [1045, 449] width 738 height 63
click at [948, 434] on textarea "New device/replacement for Justice Bagg. Please do not enroll into DEP program" at bounding box center [1045, 449] width 738 height 63
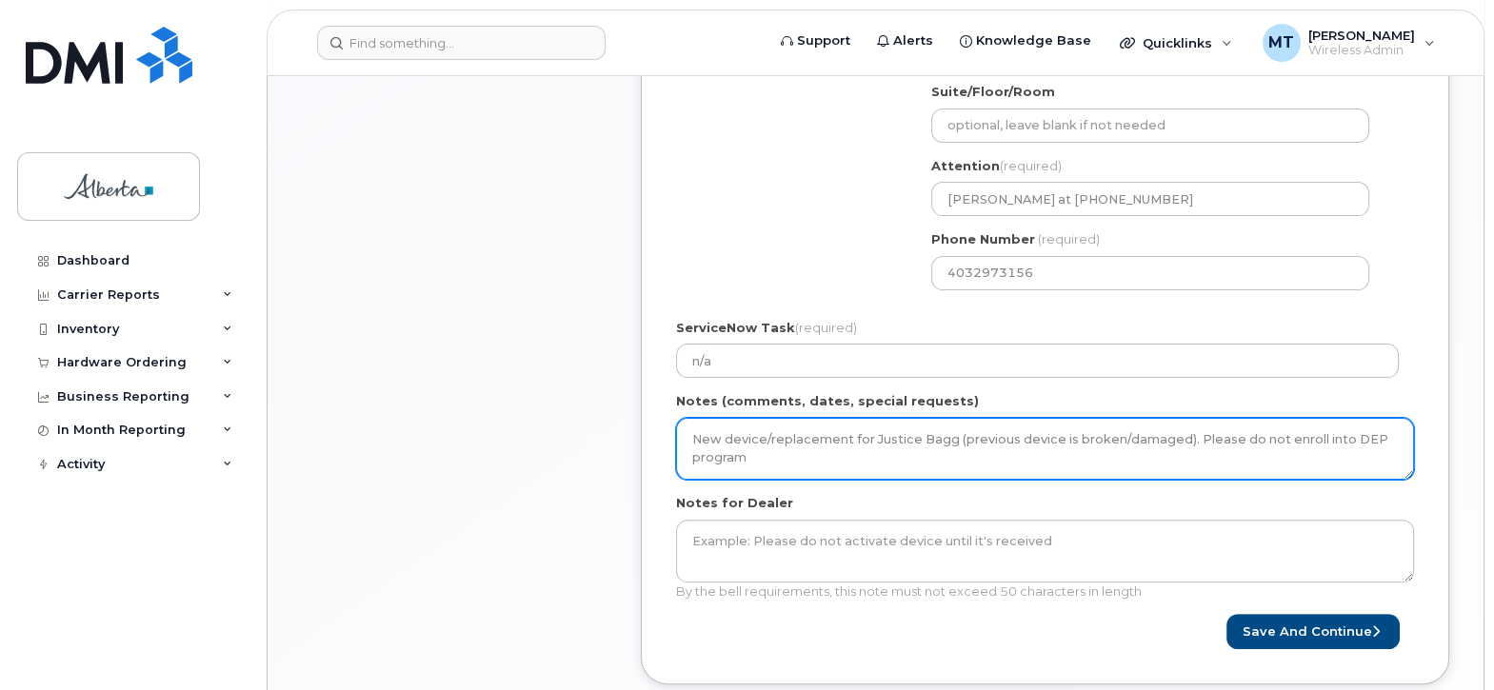
click at [948, 439] on textarea "New device/replacement for Justice Bagg (previous device is broken/damaged). Pl…" at bounding box center [1045, 449] width 738 height 63
click at [990, 463] on textarea "New device/replacement for Justice Bagg (previous device is broken/damaged). Pl…" at bounding box center [1045, 449] width 738 height 63
drag, startPoint x: 693, startPoint y: 434, endPoint x: 945, endPoint y: 432, distance: 252.3
click at [945, 432] on textarea "New device/replacement for Justice Bagg (previous device is broken/damaged). Pl…" at bounding box center [1045, 449] width 738 height 63
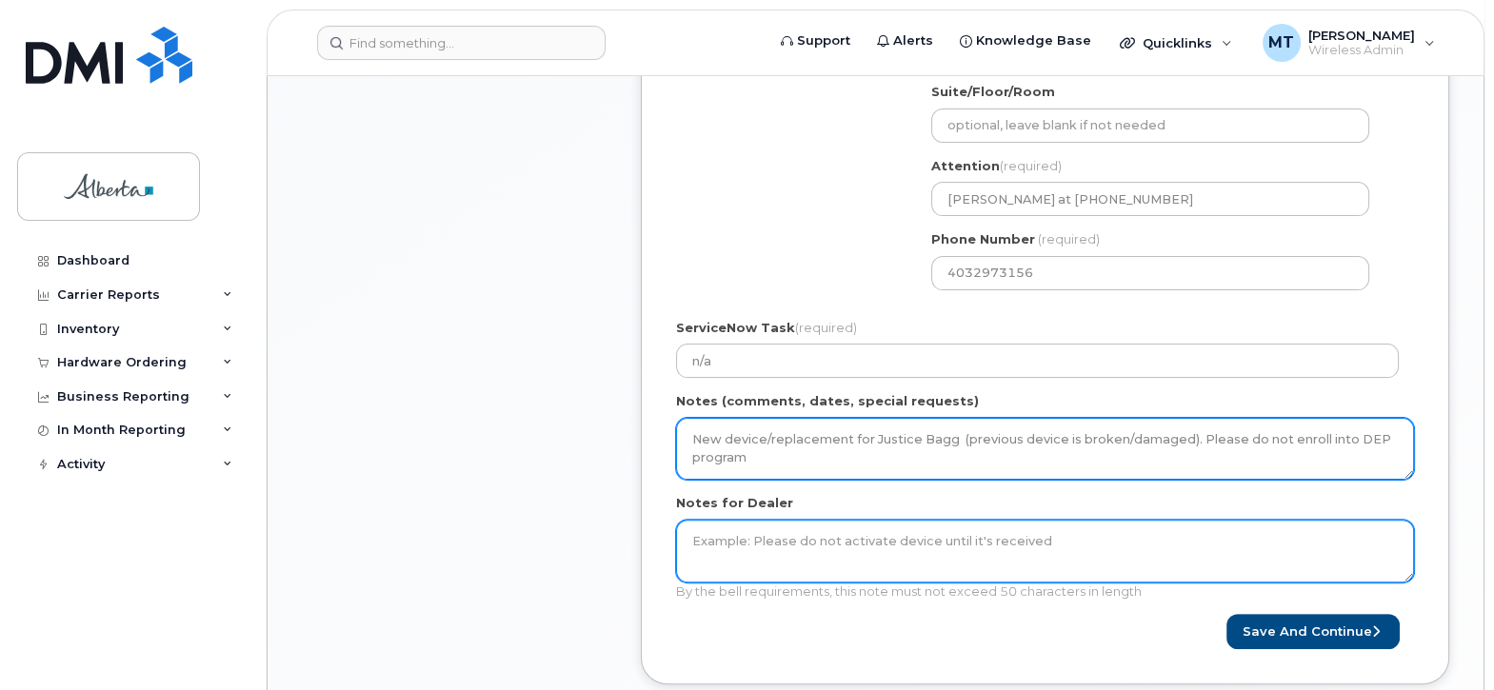
type textarea "New device/replacement for Justice Bagg (previous device is broken/damaged). Pl…"
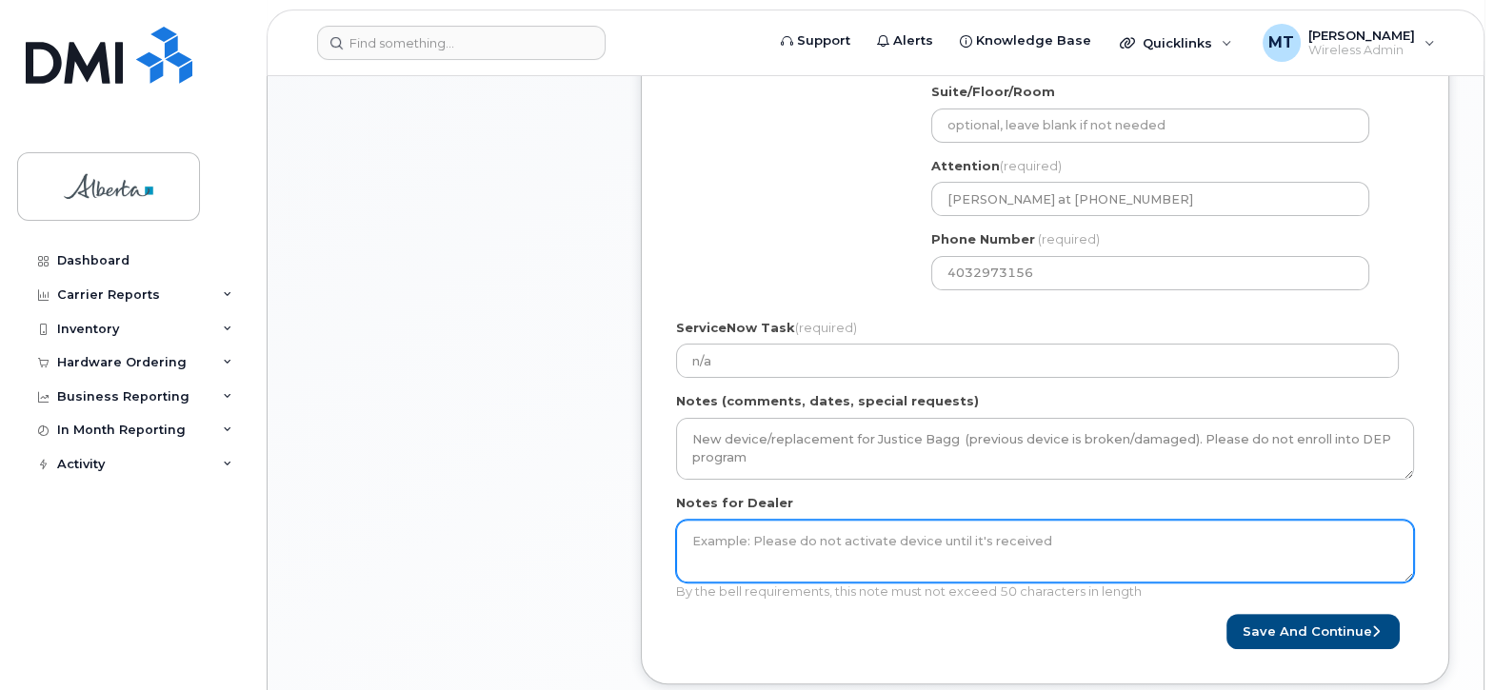
click at [705, 542] on textarea "Notes for Dealer" at bounding box center [1045, 551] width 738 height 63
paste textarea "New device/replacement for Justice Bagg"
type textarea "New device/replacement for Justice [PERSON_NAME]. Thanks"
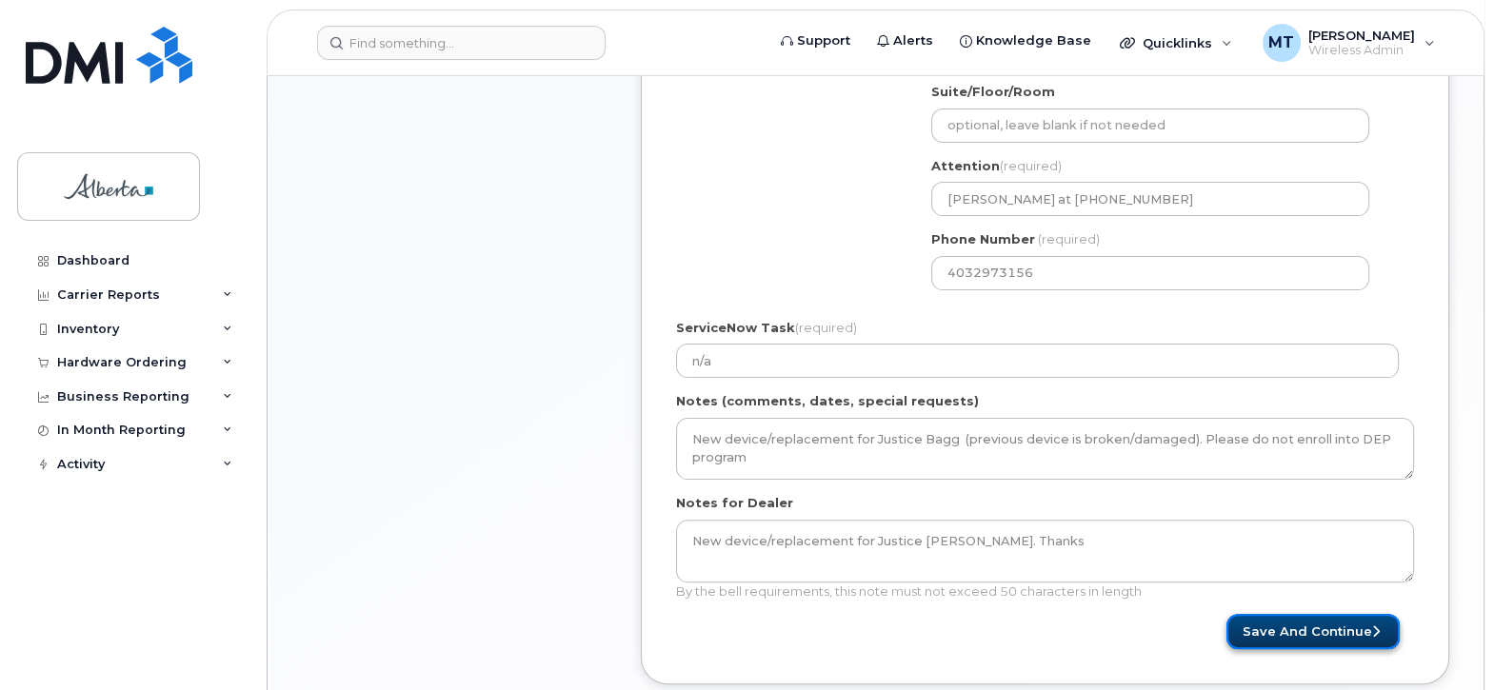
click at [1305, 621] on button "Save and Continue" at bounding box center [1312, 631] width 173 height 35
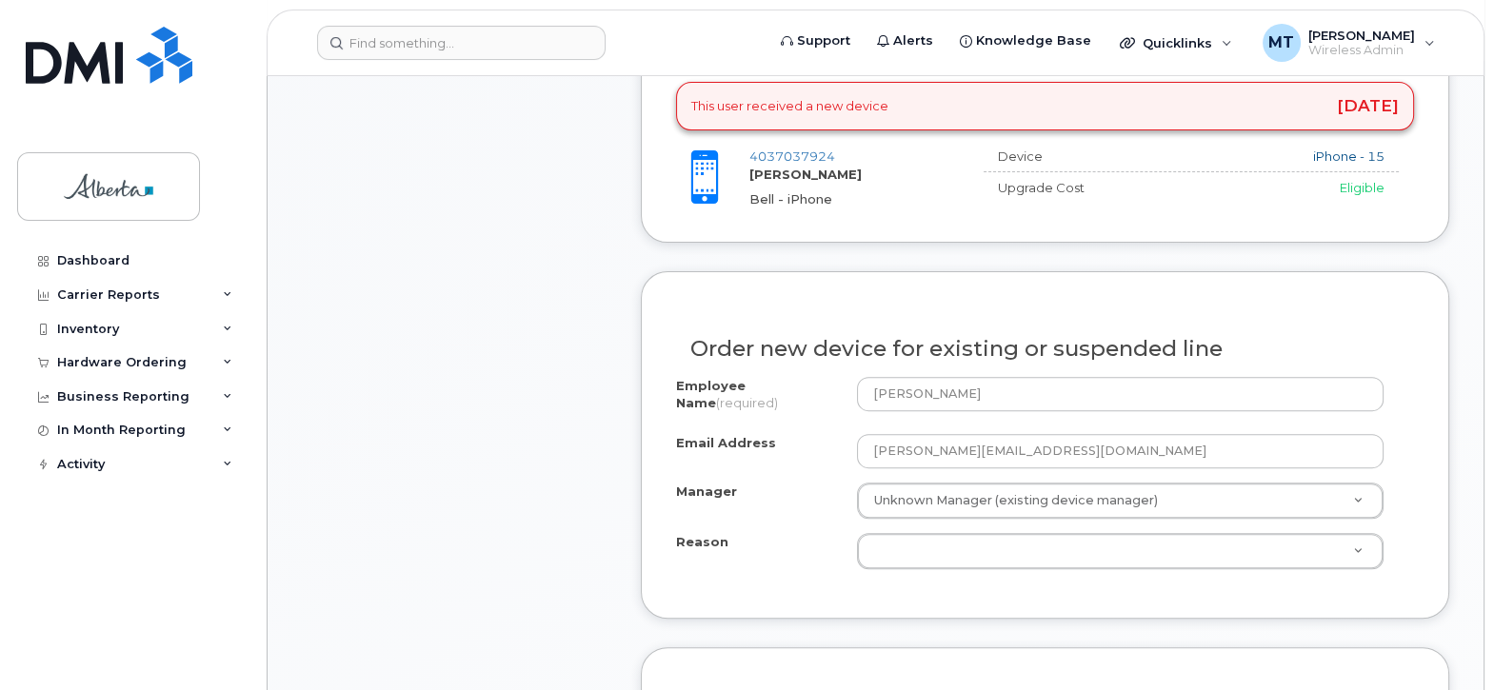
scroll to position [942, 0]
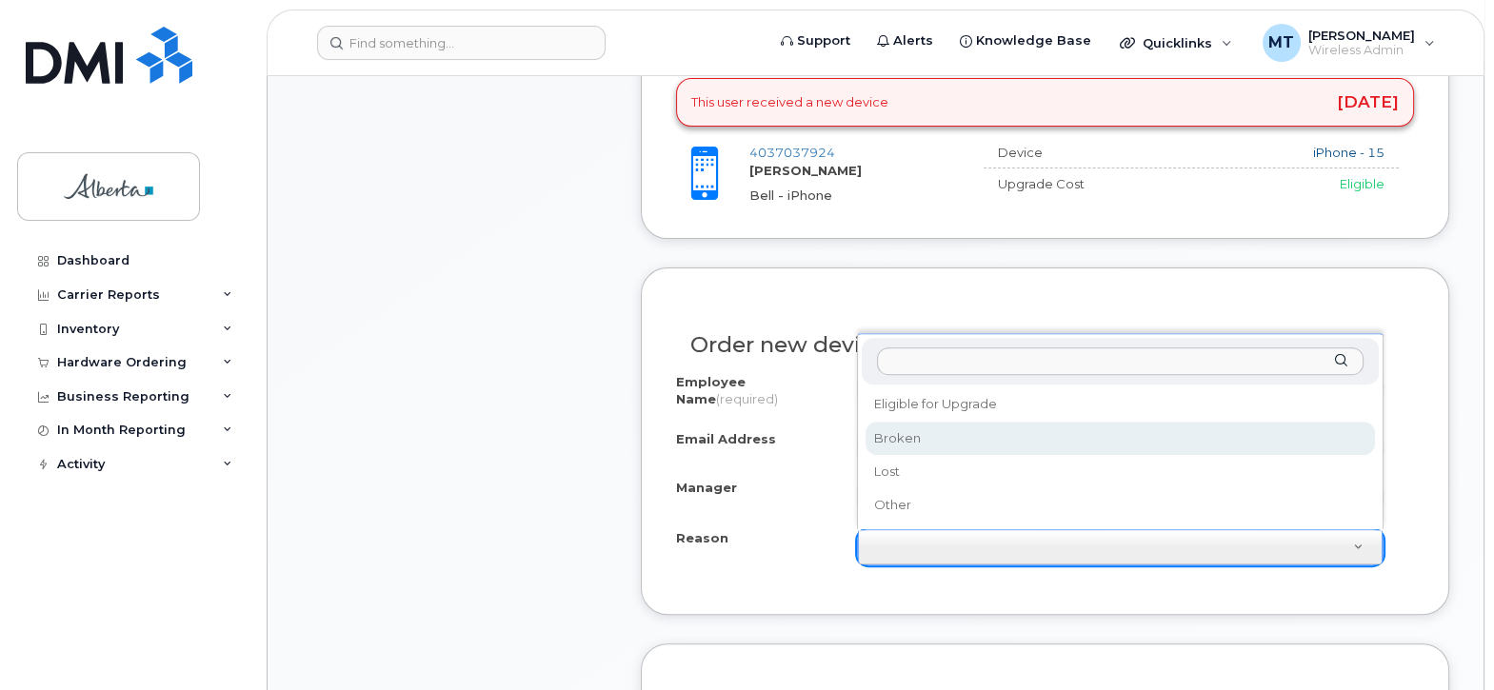
select select "broken"
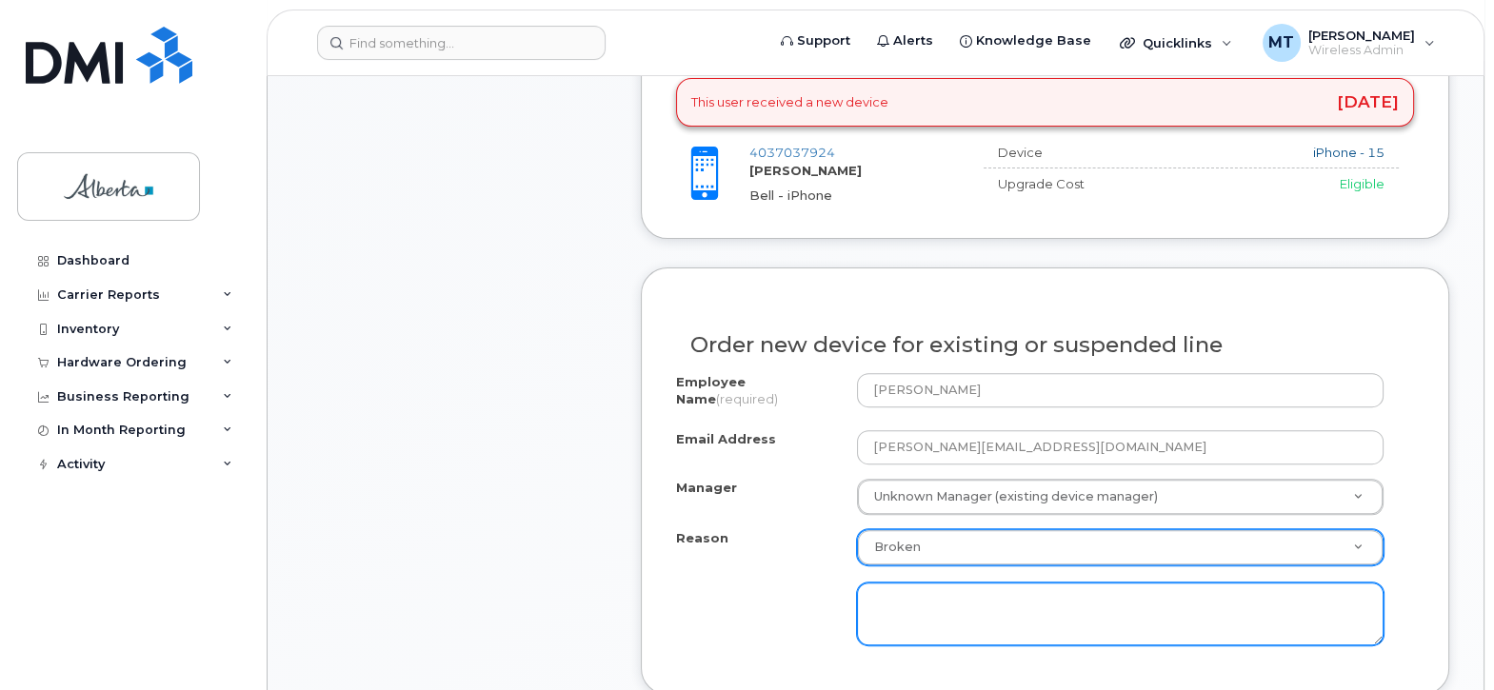
click at [912, 601] on textarea at bounding box center [1120, 614] width 527 height 63
click at [883, 623] on textarea "Previous device is broken/damaged. Justice Bagg has been authorized to get anew…" at bounding box center [1120, 614] width 527 height 63
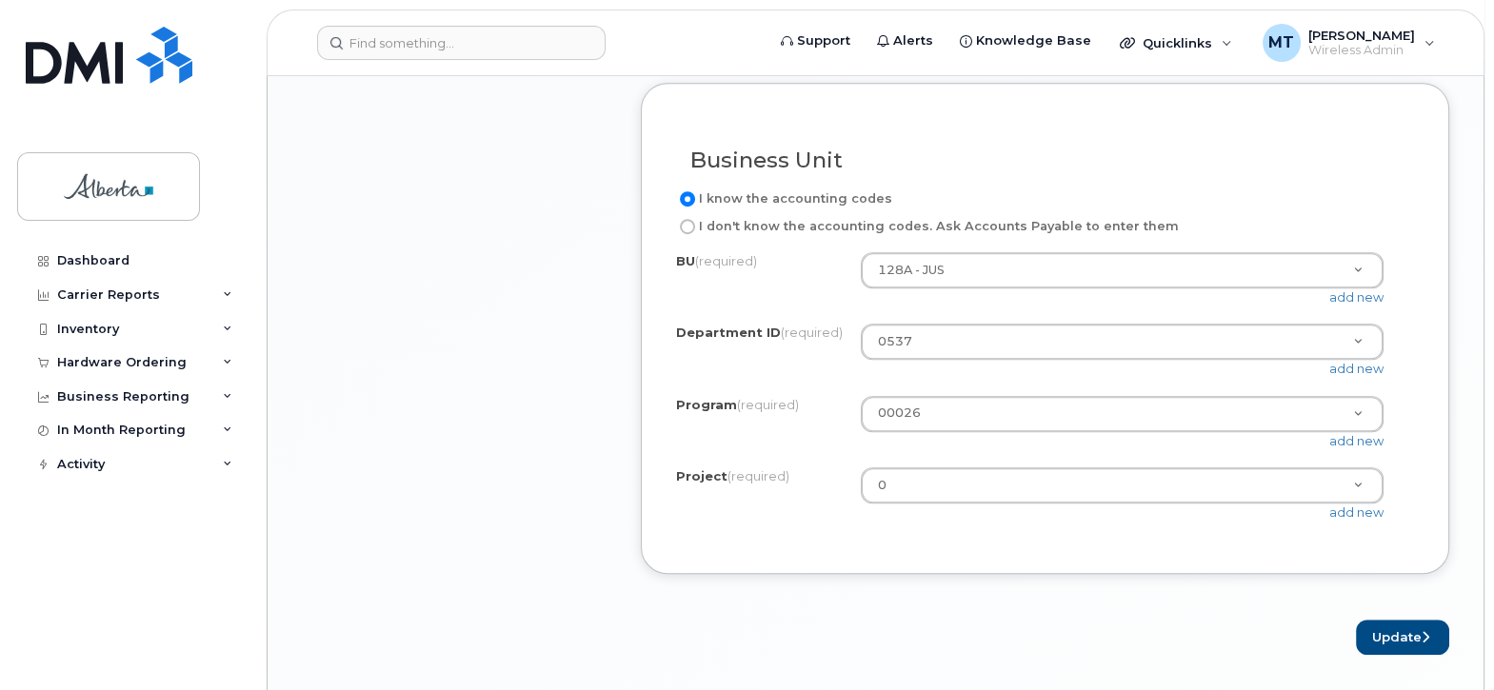
scroll to position [1826, 0]
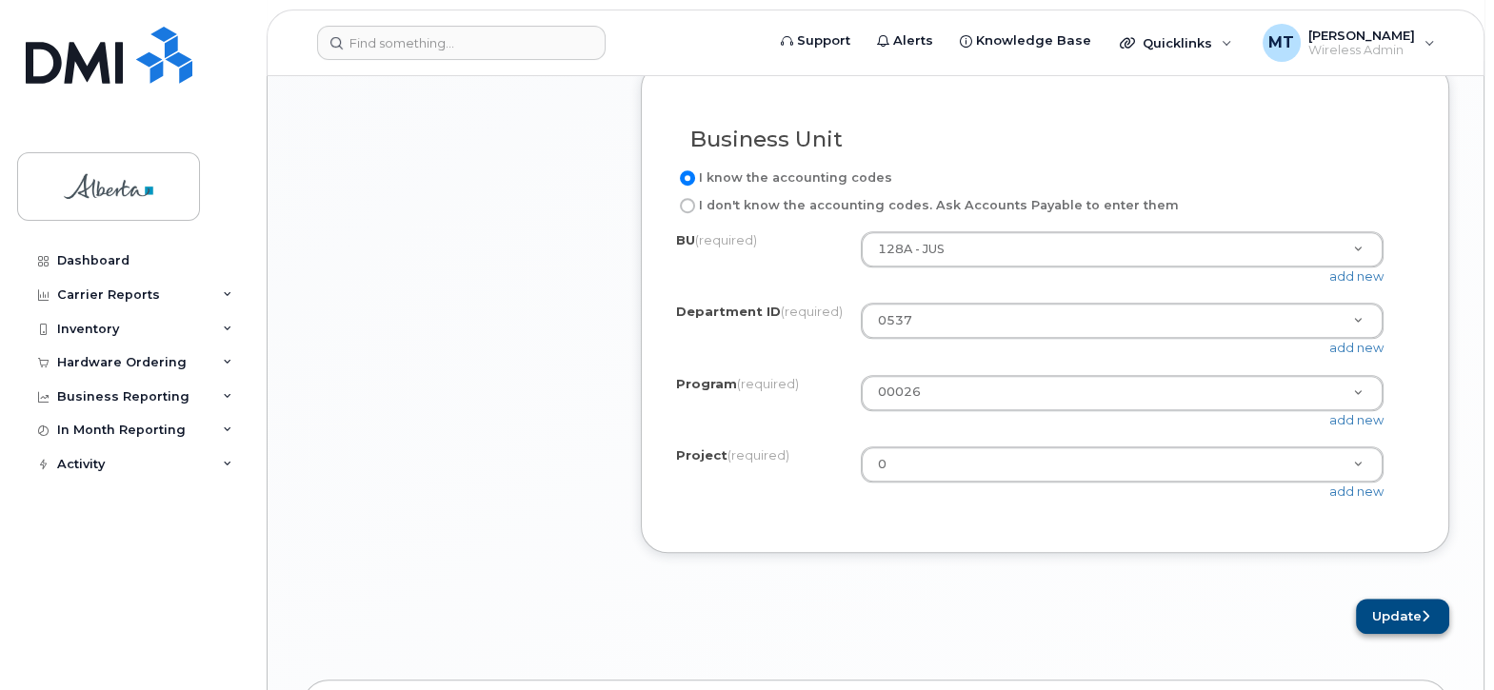
type textarea "Previous device is broken/damaged. Justice Bagg has been authorized to get a ne…"
click at [1393, 626] on button "Update" at bounding box center [1402, 616] width 93 height 35
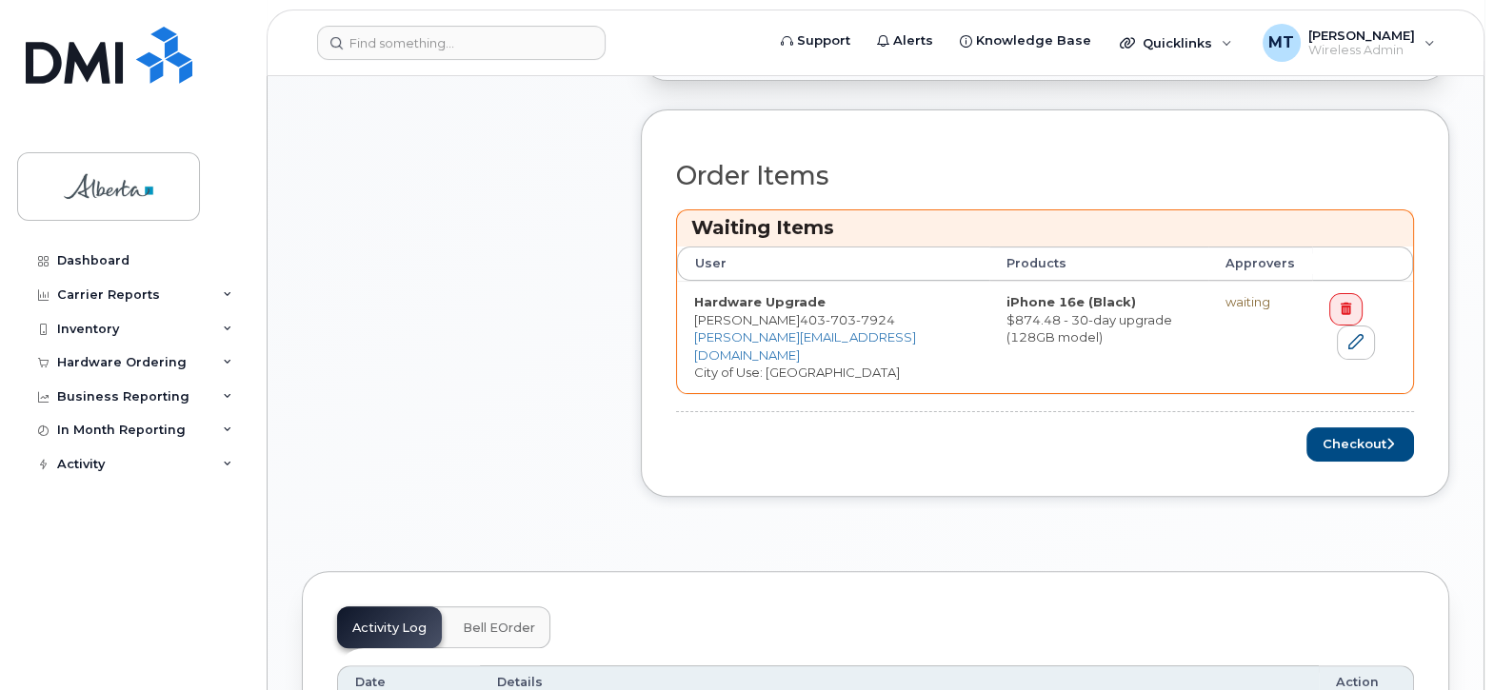
scroll to position [891, 0]
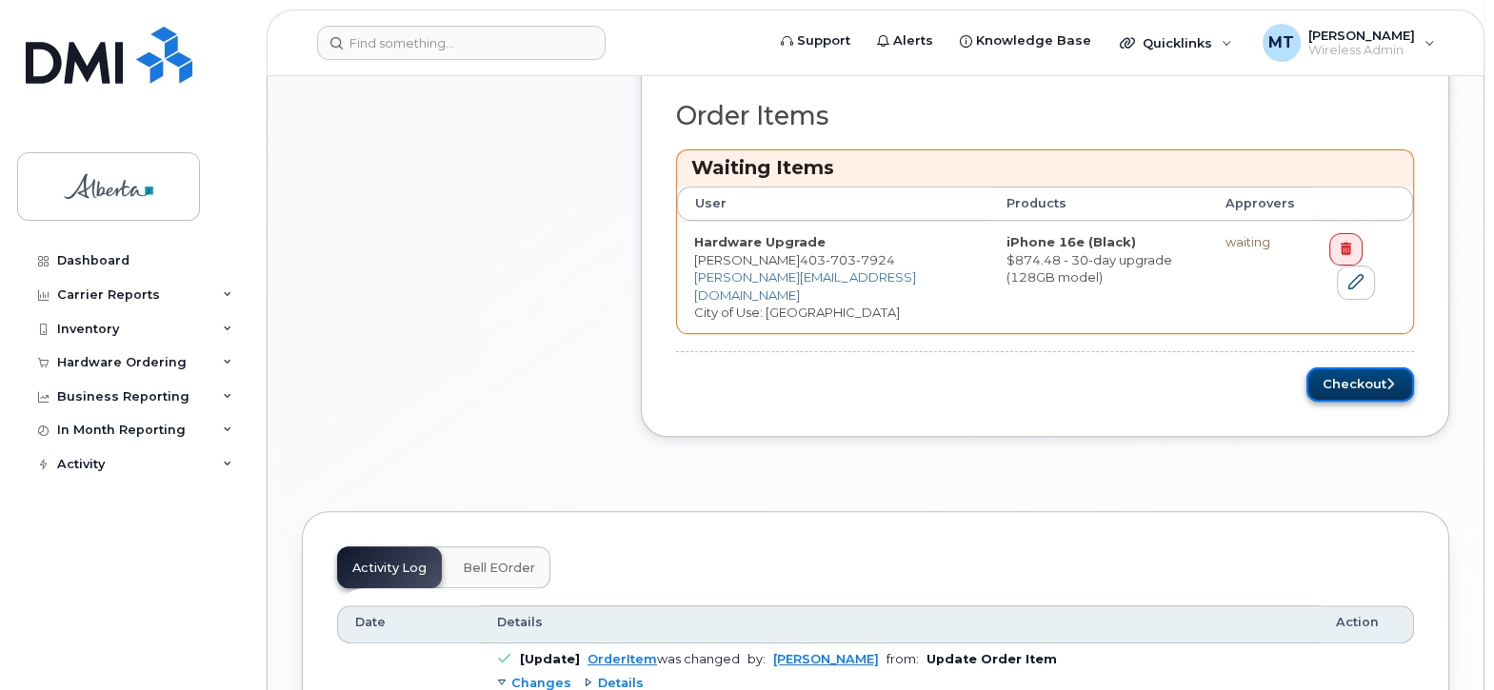
click at [1357, 368] on button "Checkout" at bounding box center [1360, 385] width 108 height 35
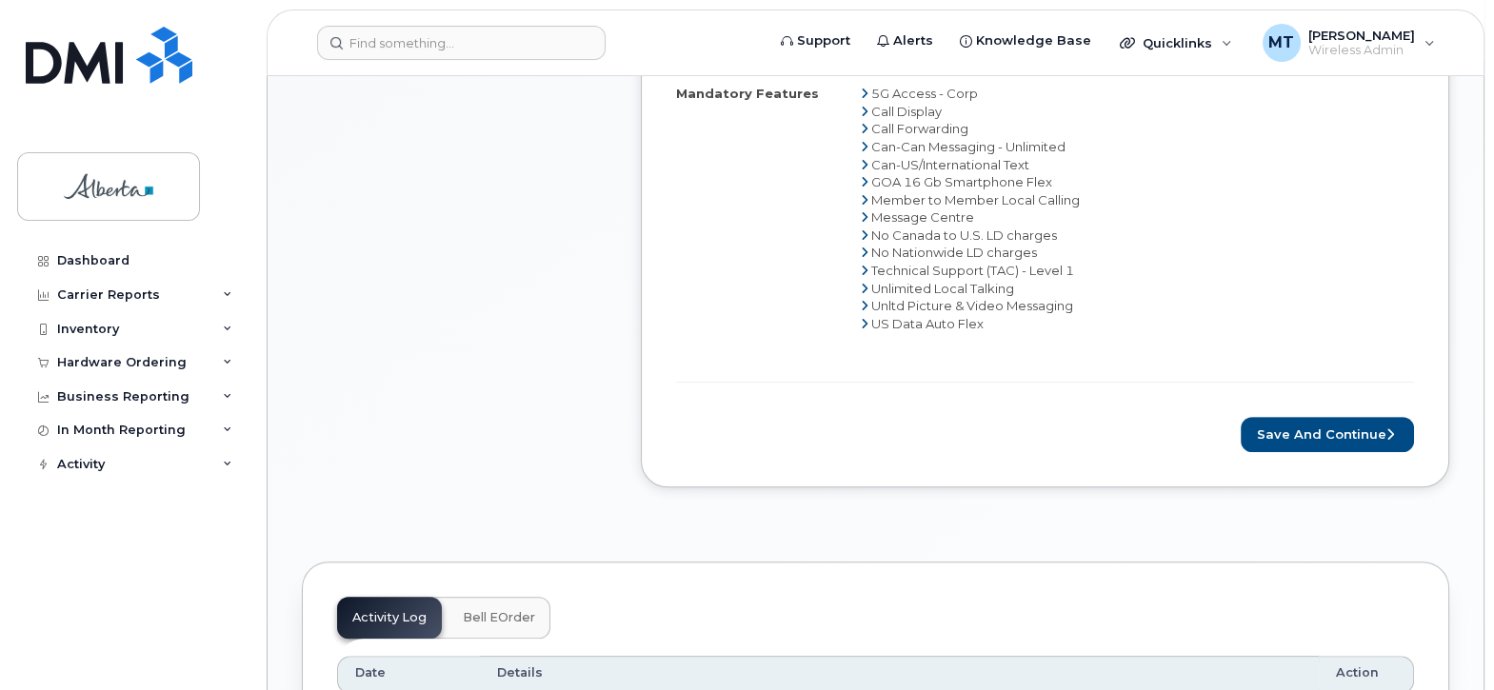
scroll to position [1027, 0]
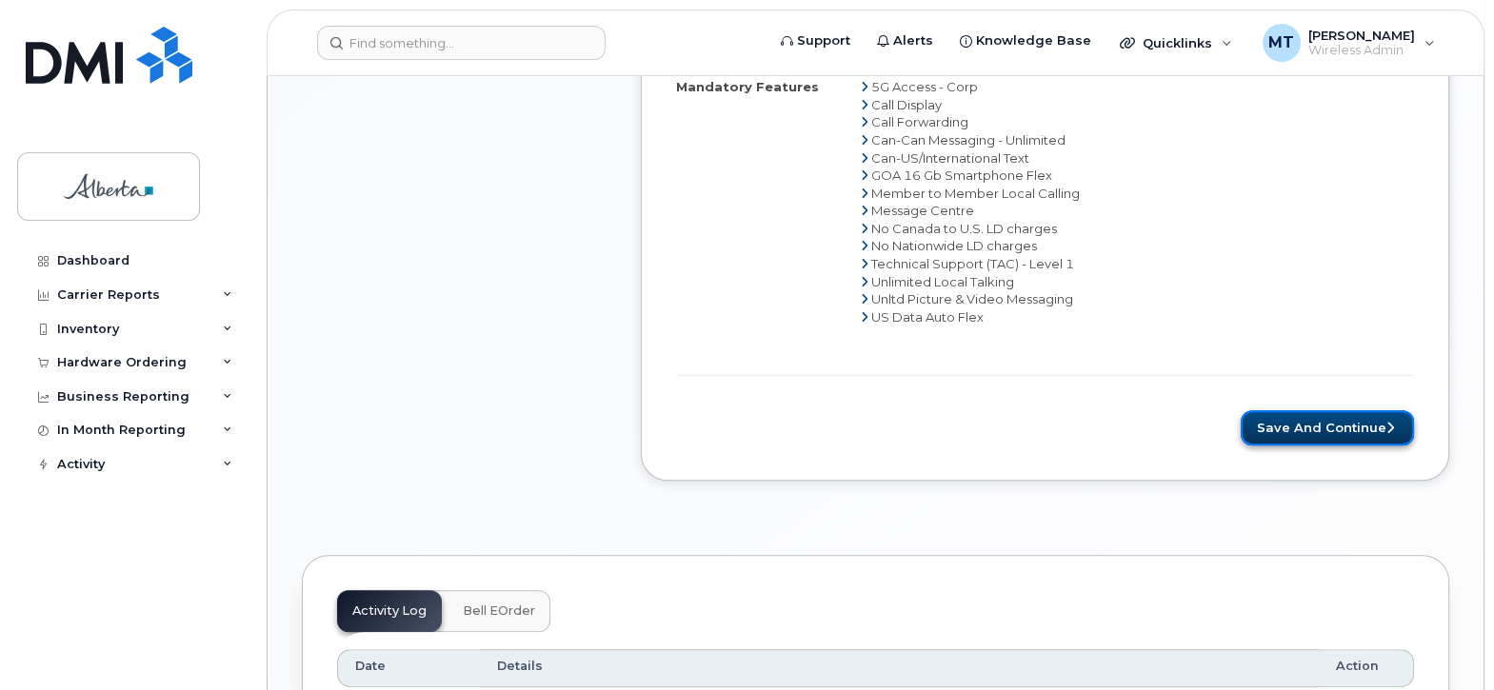
click at [1348, 420] on button "Save and Continue" at bounding box center [1327, 427] width 173 height 35
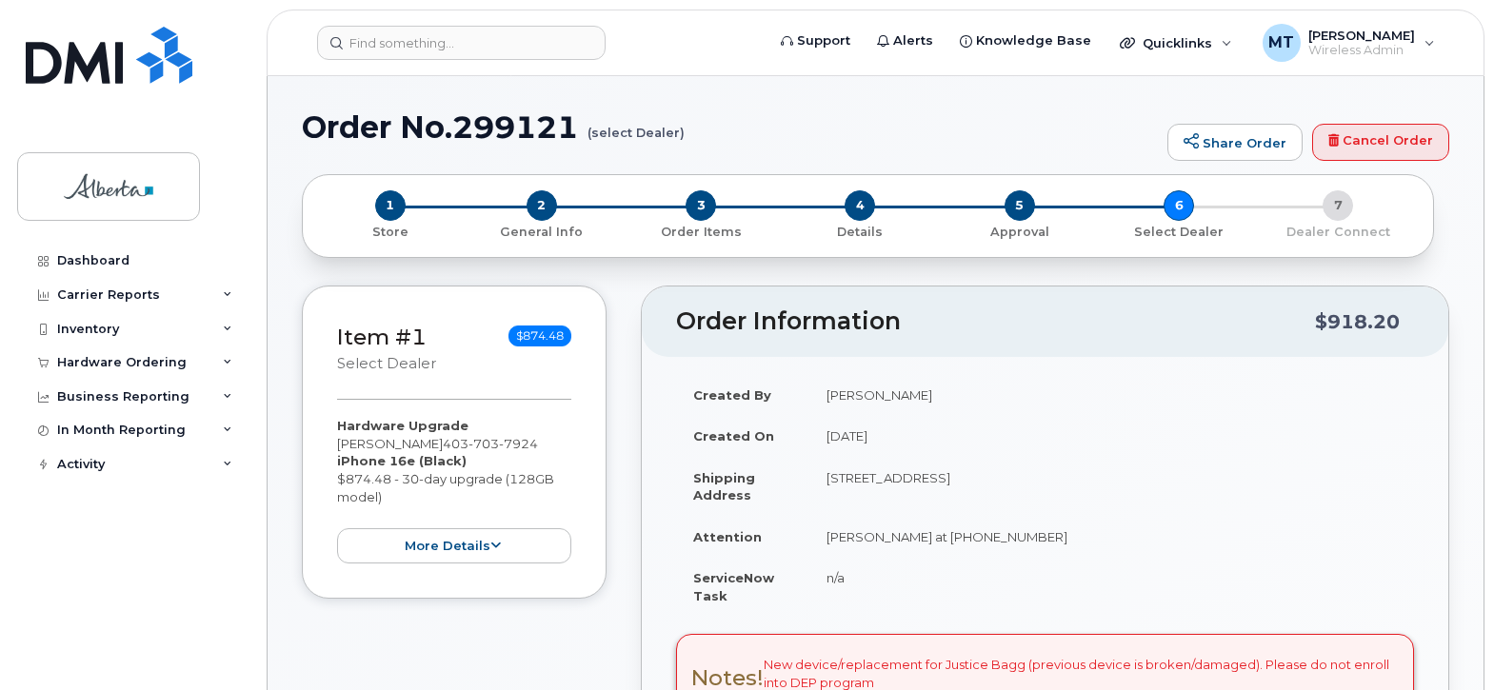
type textarea "New device/replacement for Justice [PERSON_NAME]. Thanks"
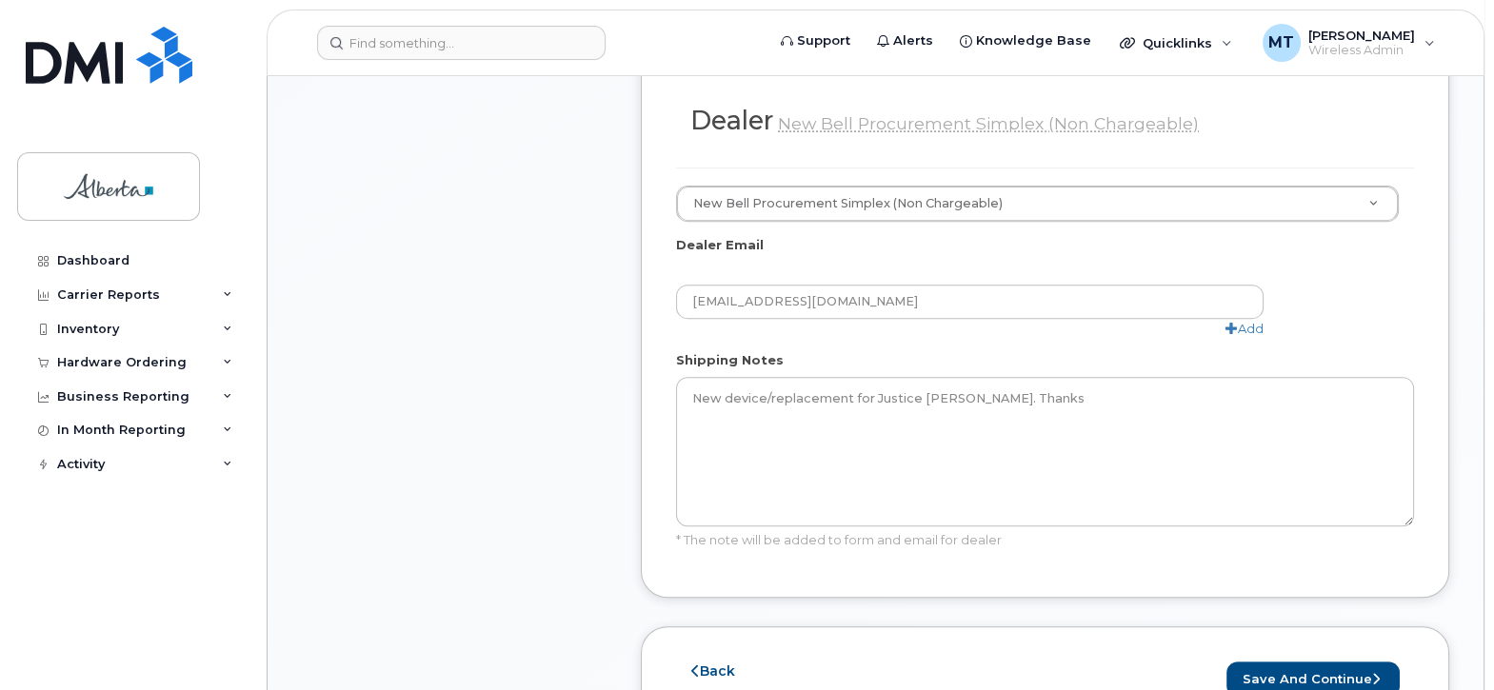
scroll to position [1089, 0]
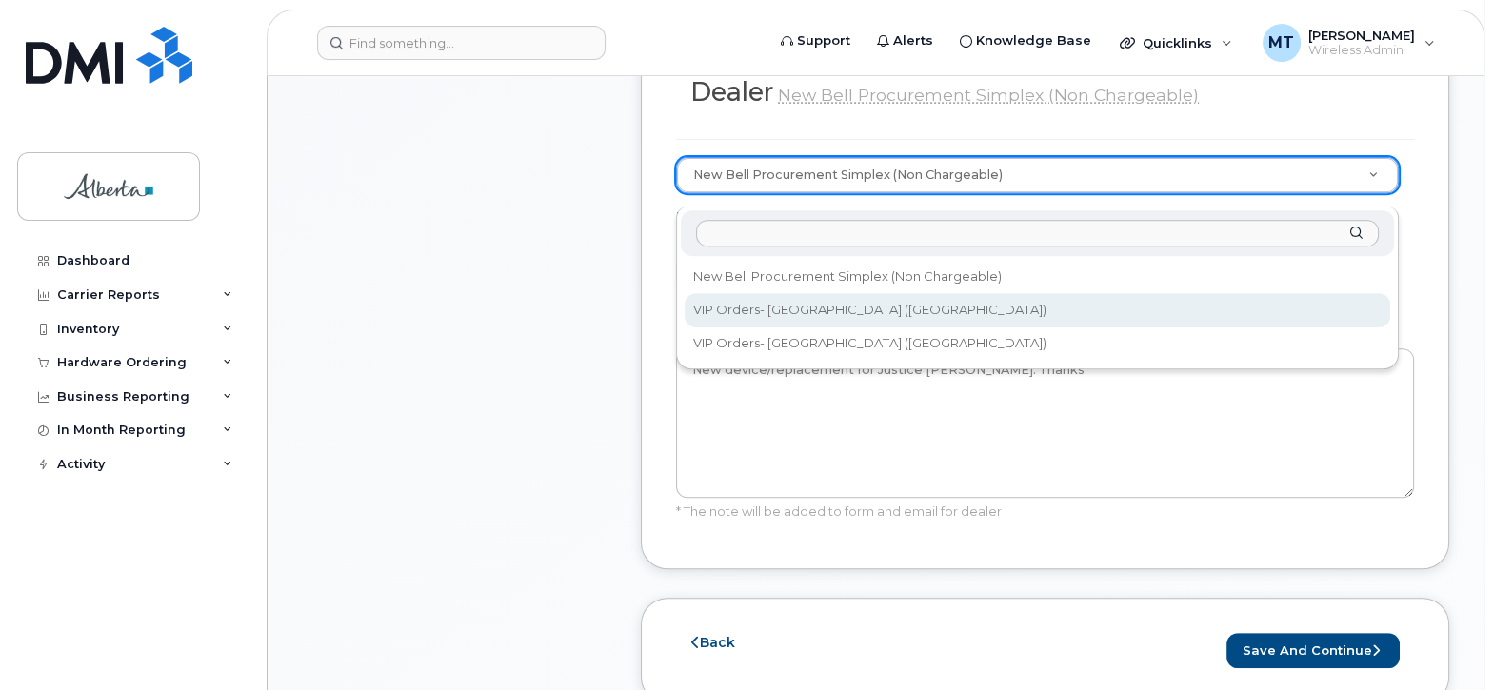
select select "233"
type input "[EMAIL_ADDRESS][DOMAIN_NAME]"
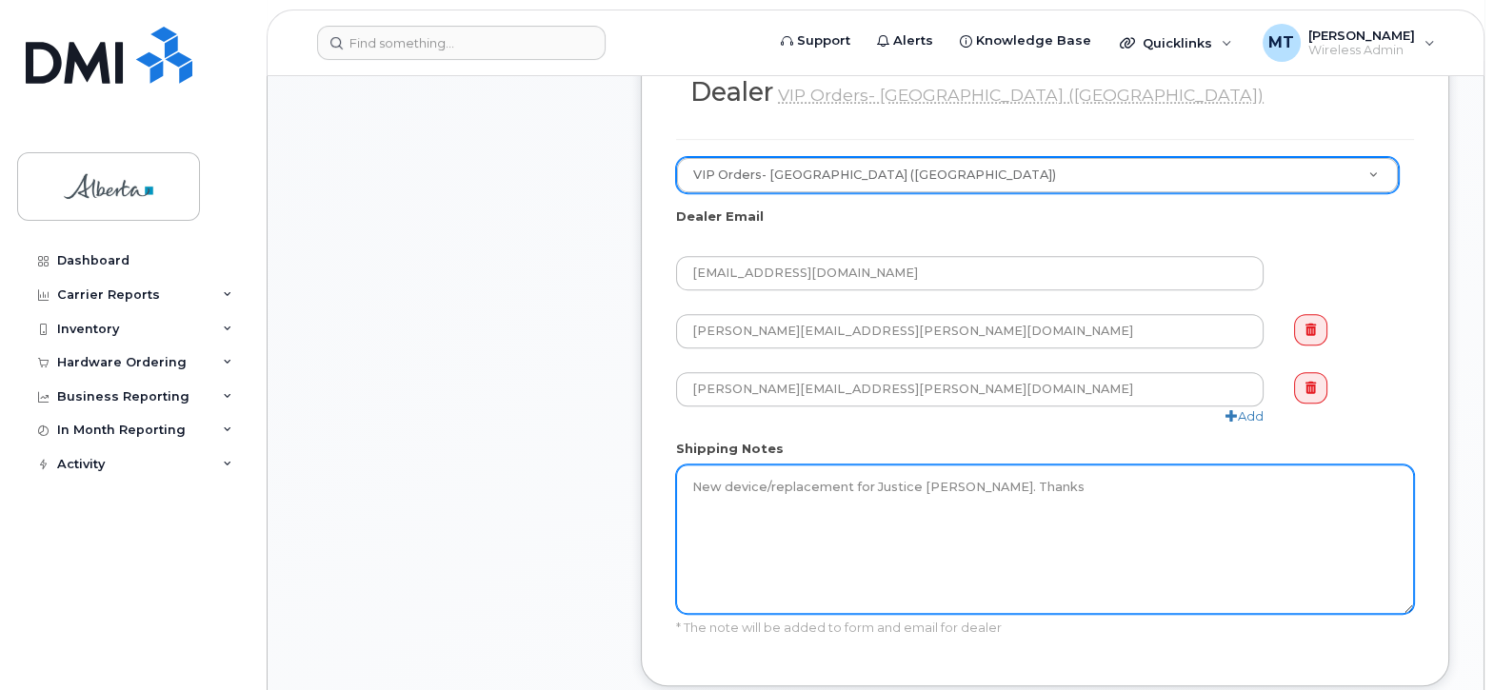
click at [954, 503] on textarea "New device/replacement for Justice [PERSON_NAME]. Thanks" at bounding box center [1045, 539] width 738 height 149
paste textarea "[PERSON_NAME] at 403-297-3156T"
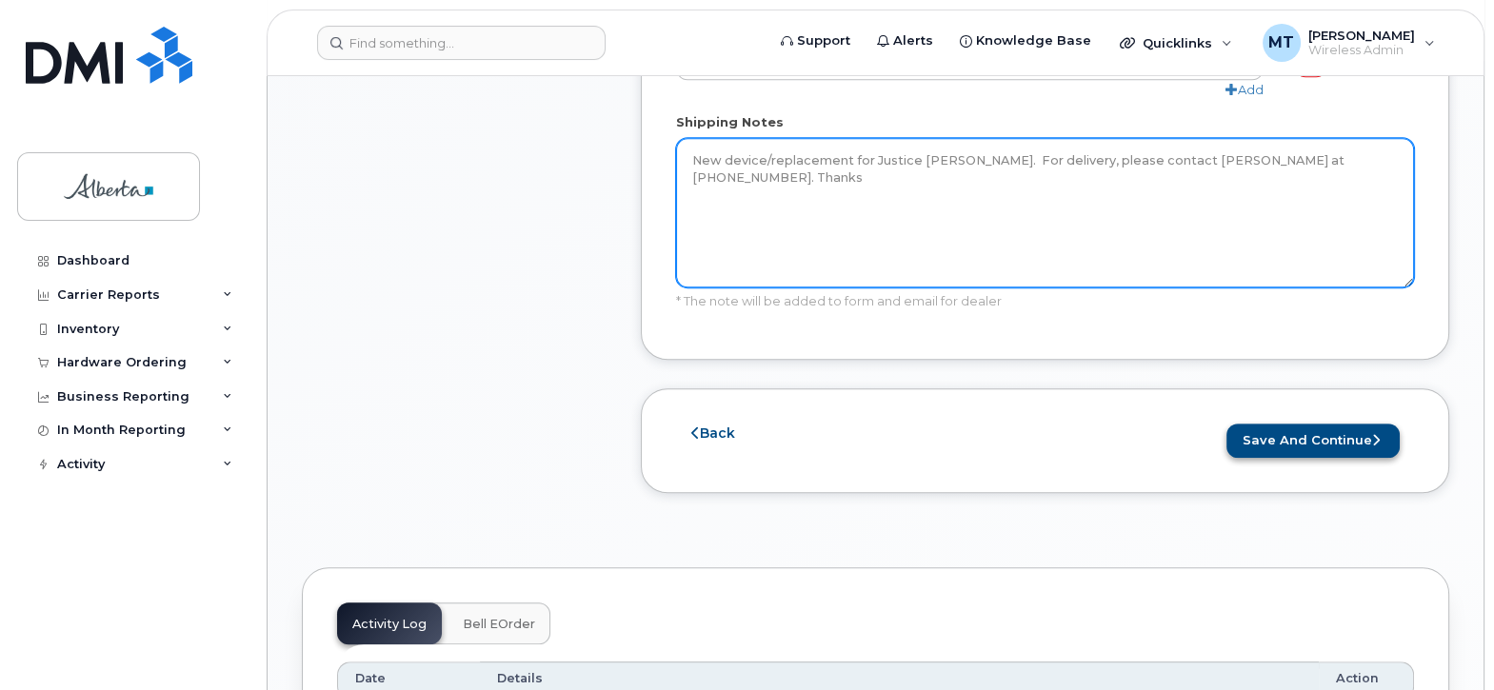
type textarea "New device/replacement for Justice [PERSON_NAME]. For delivery, please contact …"
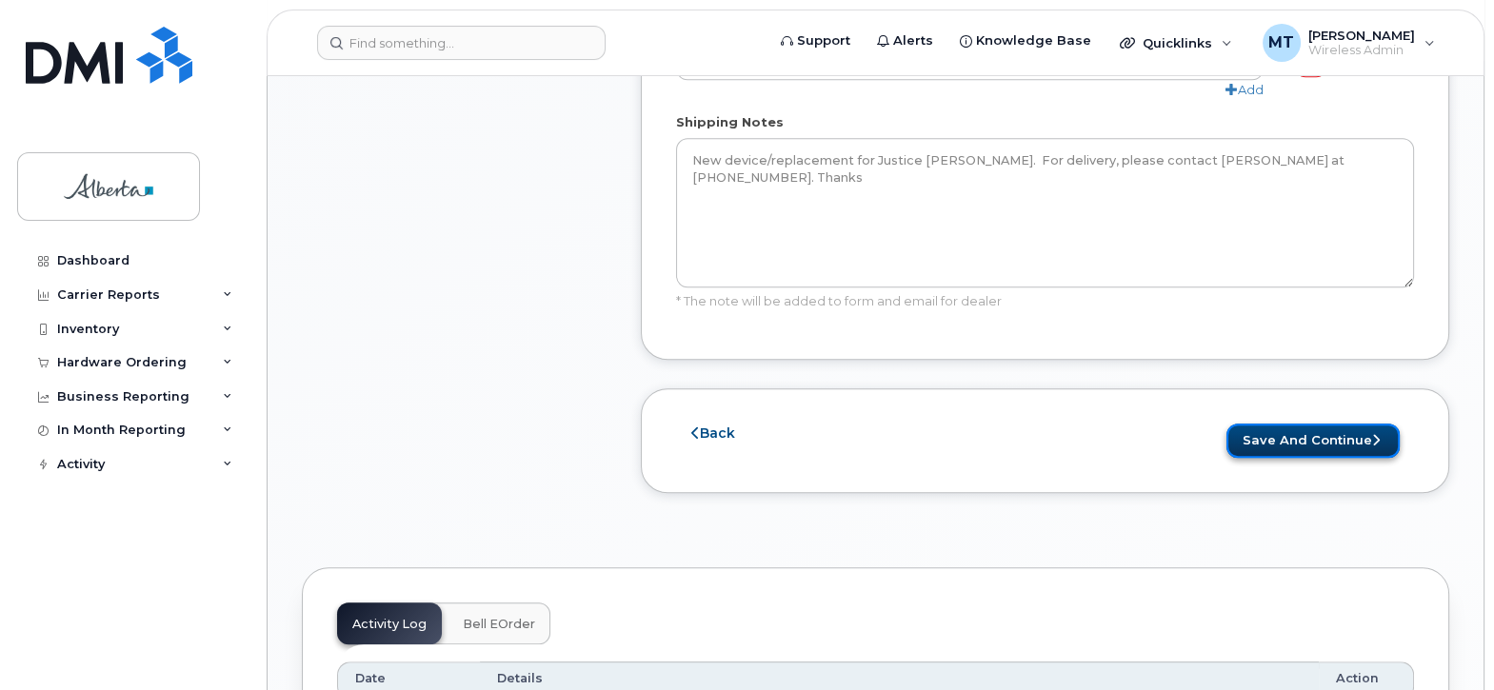
click at [1310, 451] on button "Save and Continue" at bounding box center [1312, 441] width 173 height 35
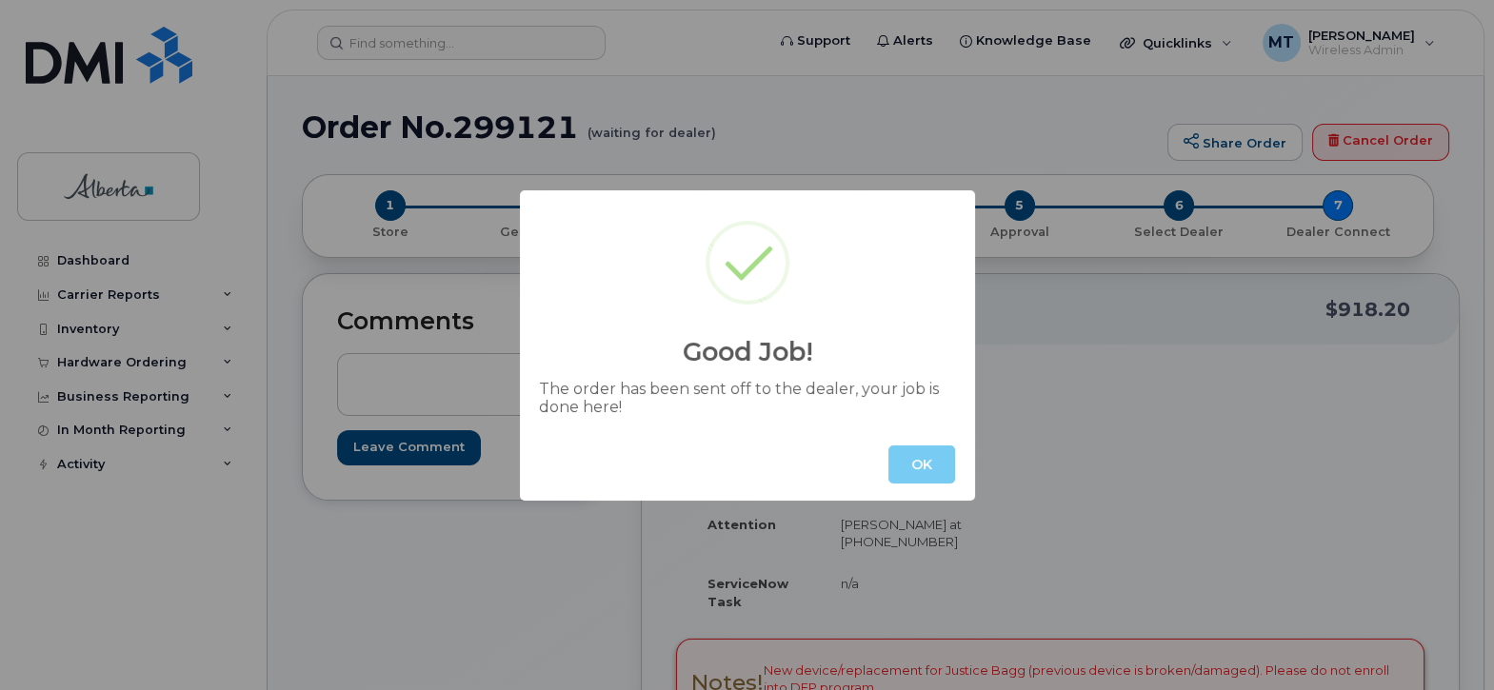
click at [928, 467] on button "OK" at bounding box center [921, 465] width 67 height 38
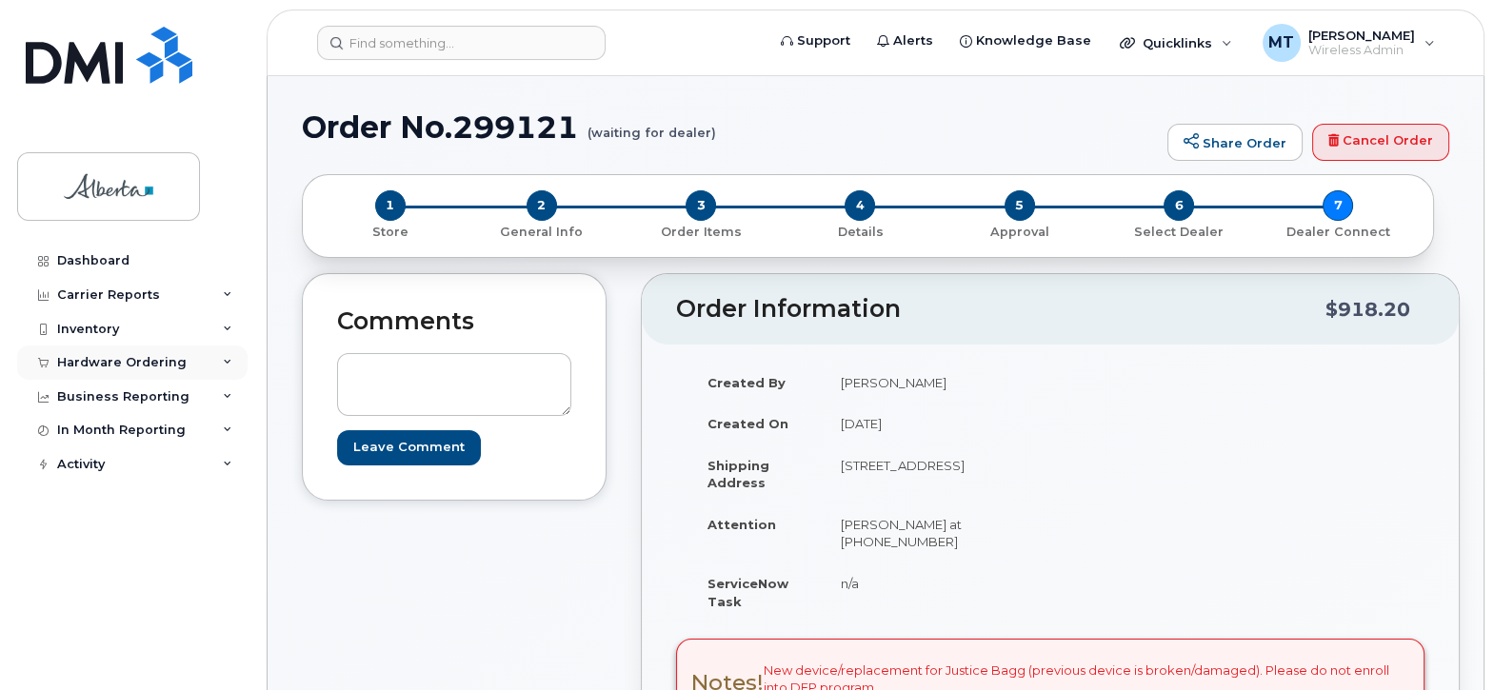
click at [89, 356] on div "Hardware Ordering" at bounding box center [121, 362] width 129 height 15
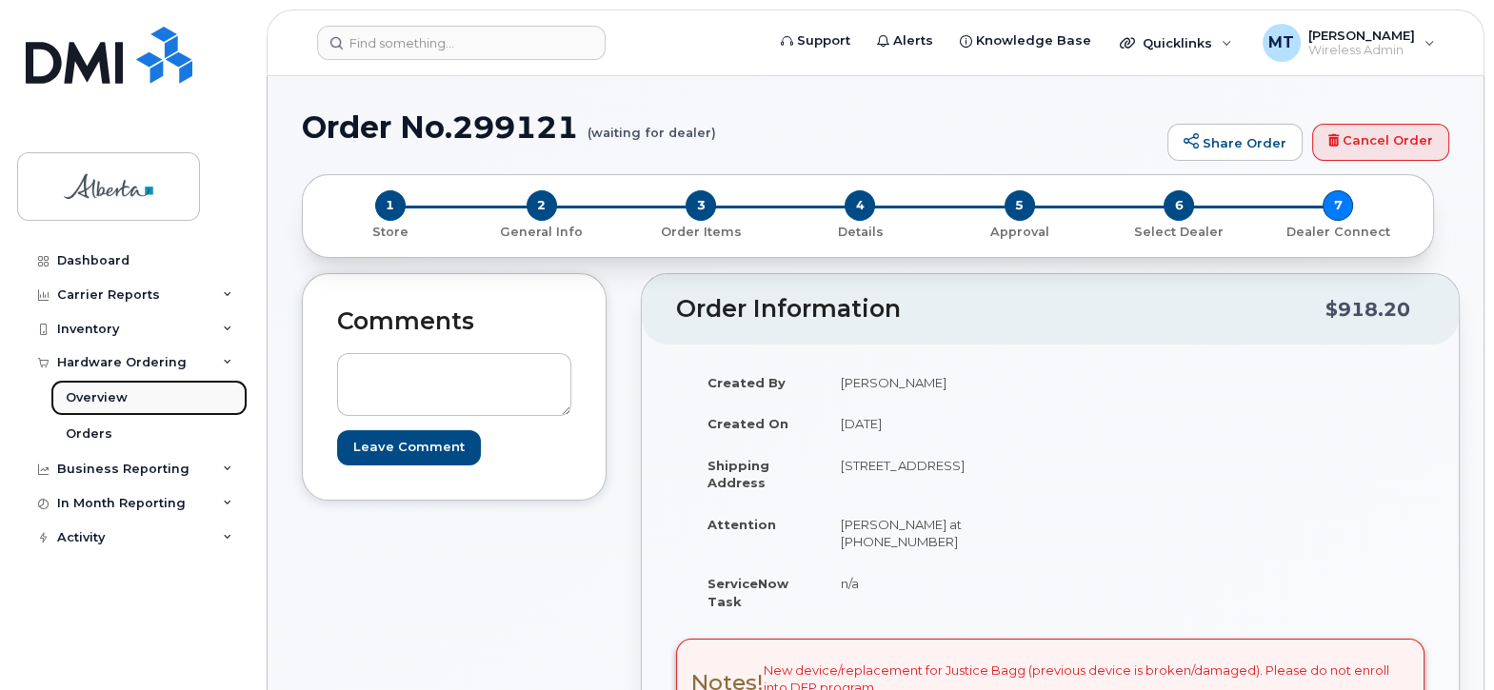
click at [102, 396] on div "Overview" at bounding box center [97, 397] width 62 height 17
click at [93, 432] on div "Orders" at bounding box center [89, 434] width 47 height 17
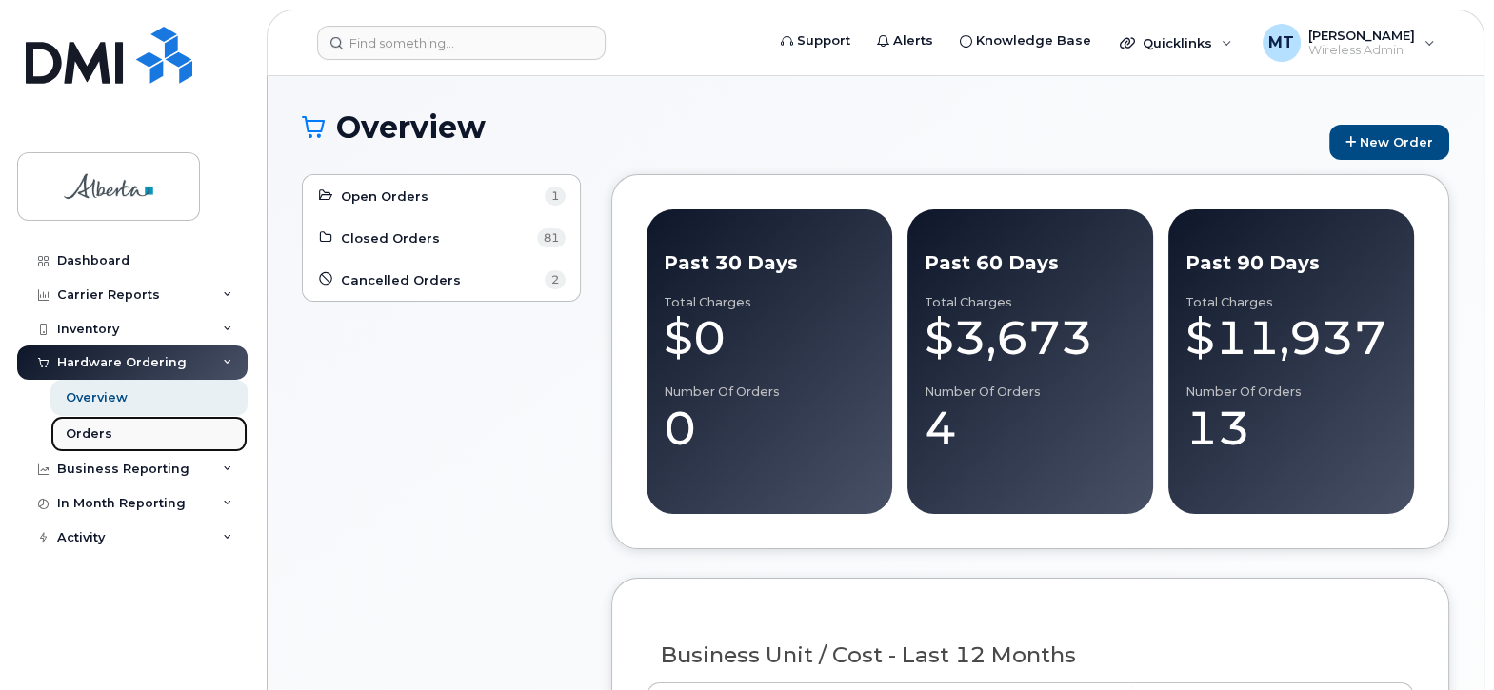
click at [104, 431] on div "Orders" at bounding box center [89, 434] width 47 height 17
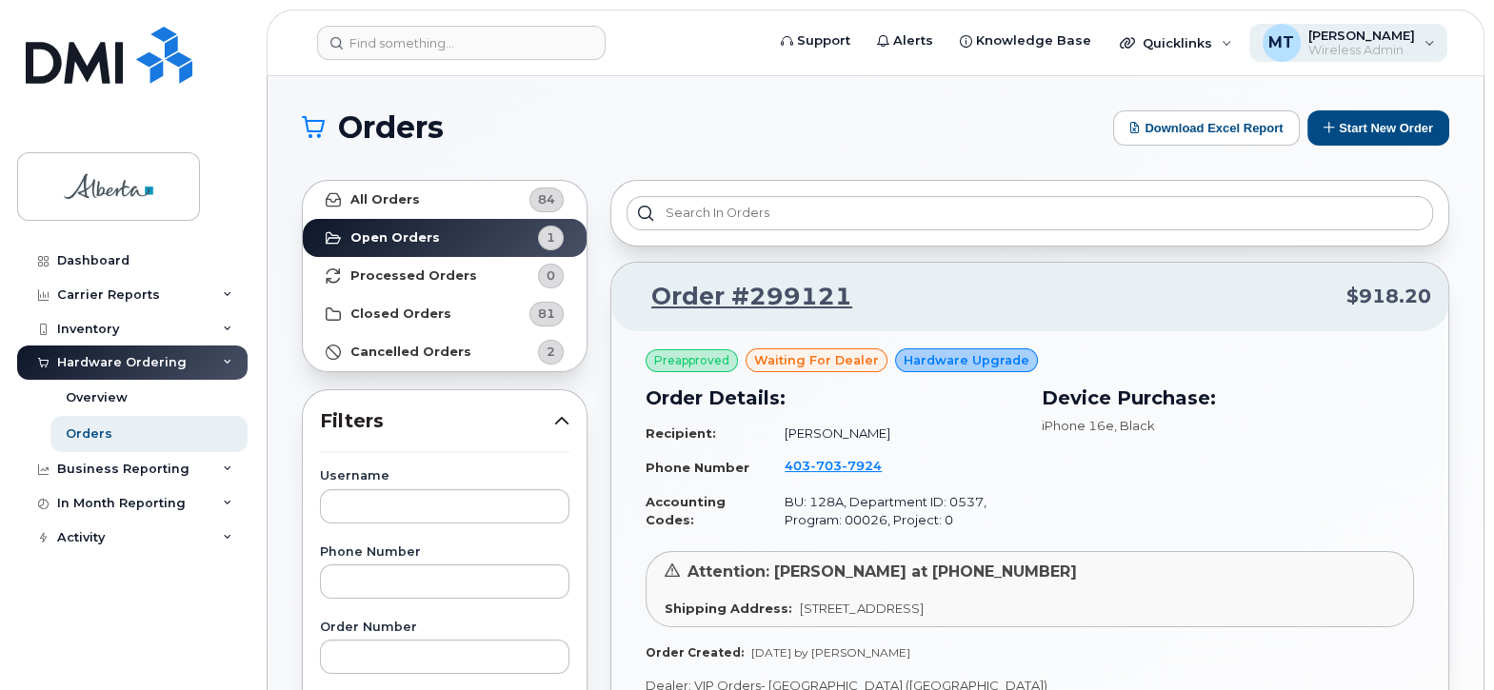
click at [1425, 36] on div "MT Miriam Tejera Soler Wireless Admin" at bounding box center [1348, 43] width 199 height 38
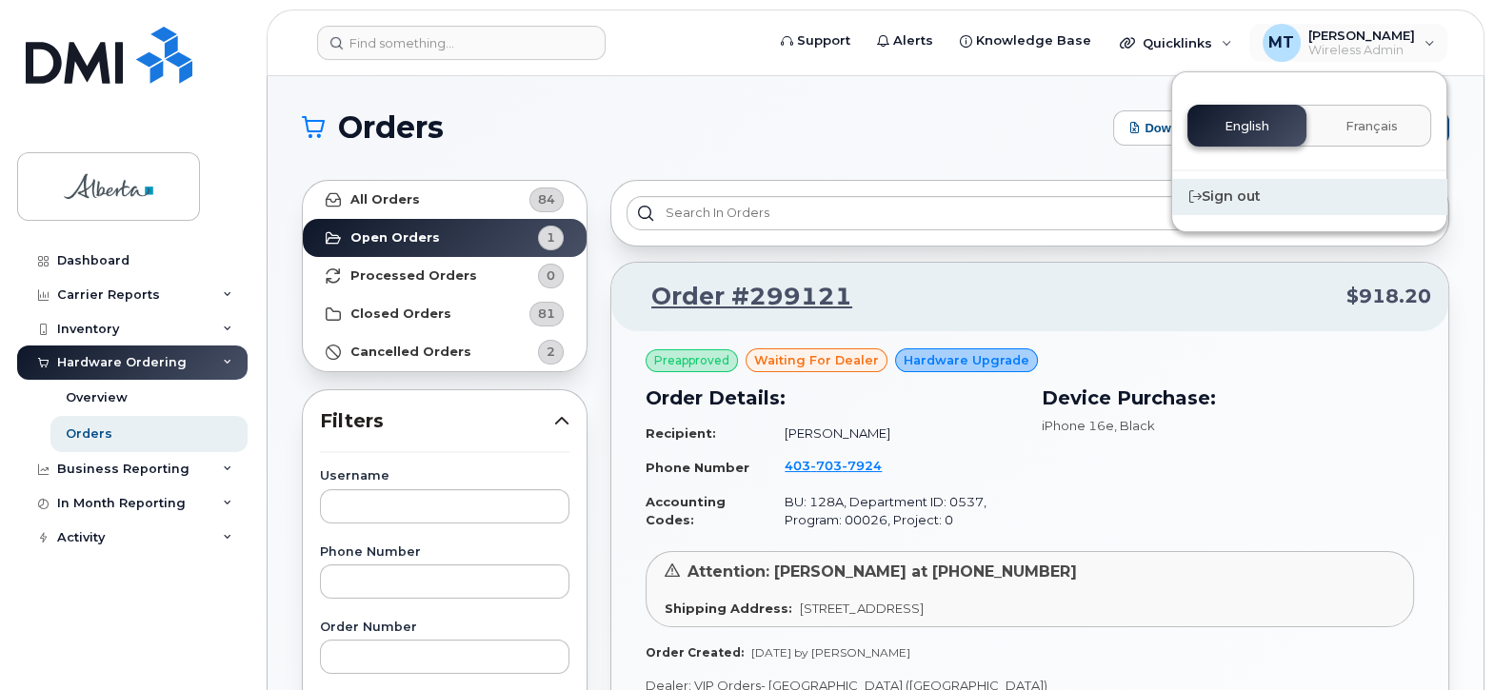
click at [1242, 203] on div "Sign out" at bounding box center [1309, 196] width 274 height 35
